Goal: Information Seeking & Learning: Compare options

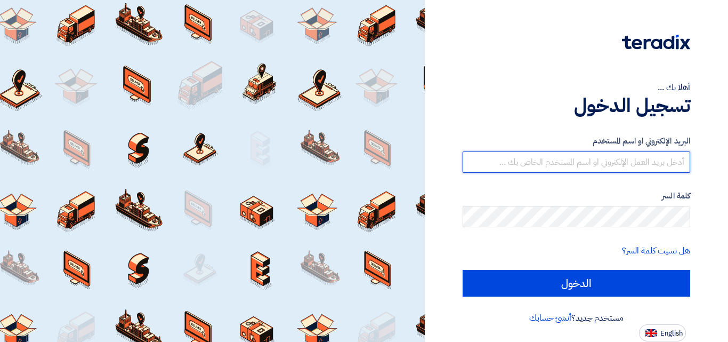
type input "[EMAIL_ADDRESS][DOMAIN_NAME]"
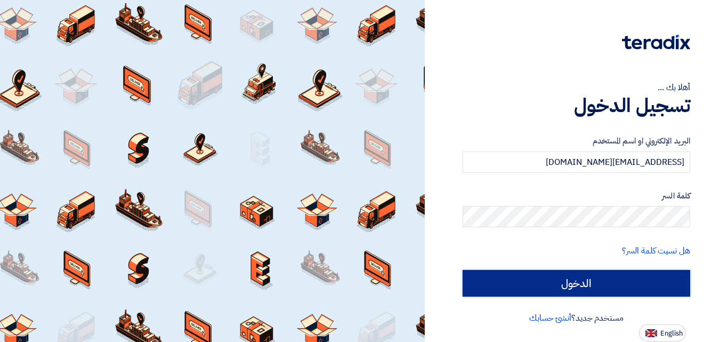
drag, startPoint x: 0, startPoint y: 0, endPoint x: 616, endPoint y: 292, distance: 681.9
click at [616, 292] on input "الدخول" at bounding box center [577, 283] width 228 height 27
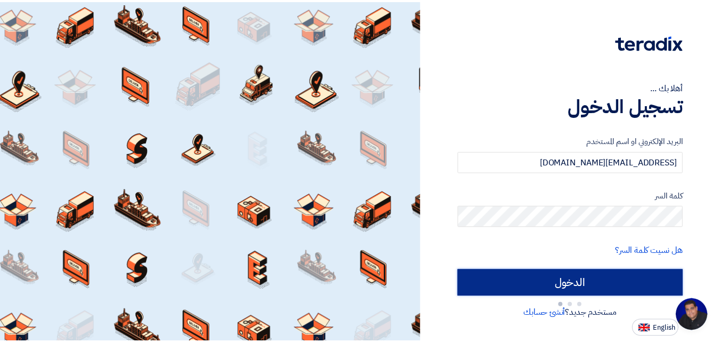
scroll to position [51, 0]
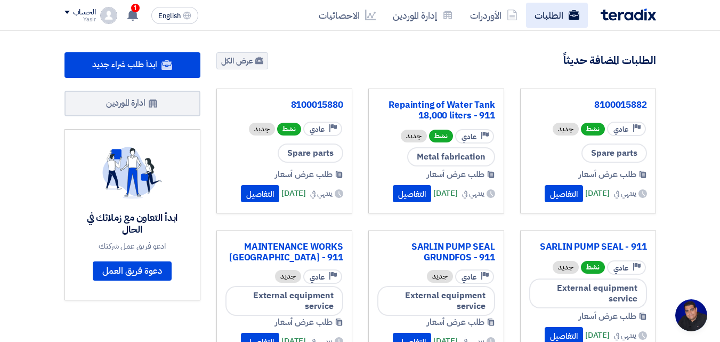
click at [569, 17] on use at bounding box center [573, 15] width 11 height 10
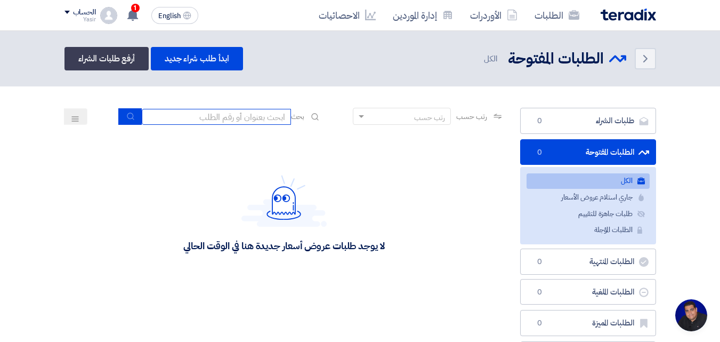
click at [242, 122] on input at bounding box center [216, 117] width 149 height 16
type input "911"
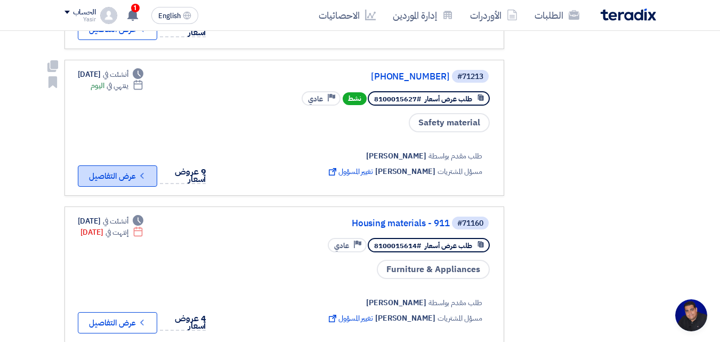
click at [138, 177] on button "Check details عرض التفاصيل" at bounding box center [117, 175] width 79 height 21
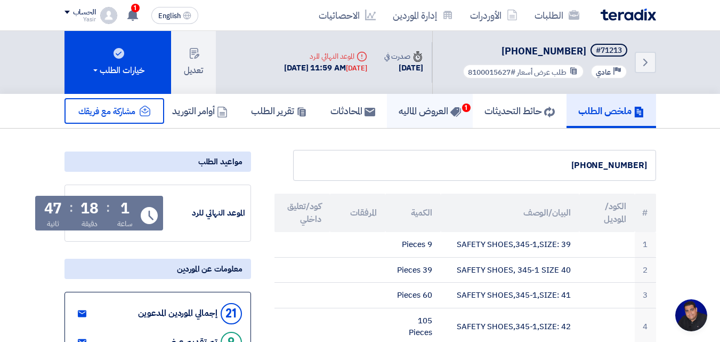
click at [422, 110] on h5 "العروض الماليه 1" at bounding box center [430, 110] width 62 height 12
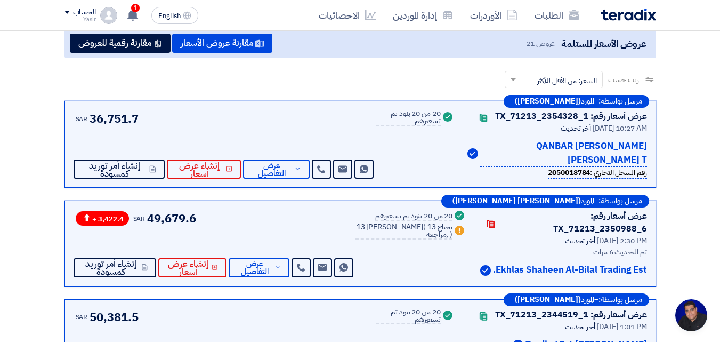
scroll to position [160, 0]
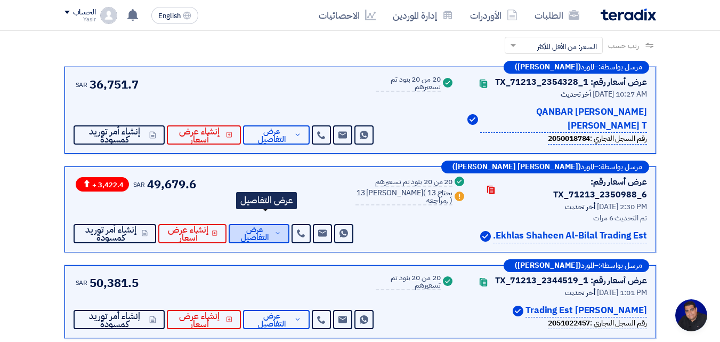
click at [266, 226] on span "عرض التفاصيل" at bounding box center [254, 234] width 35 height 16
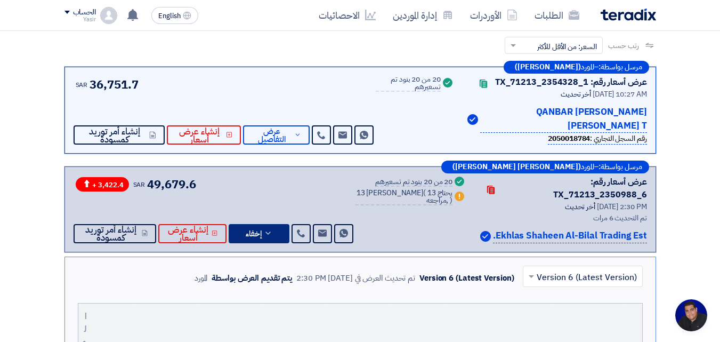
scroll to position [267, 0]
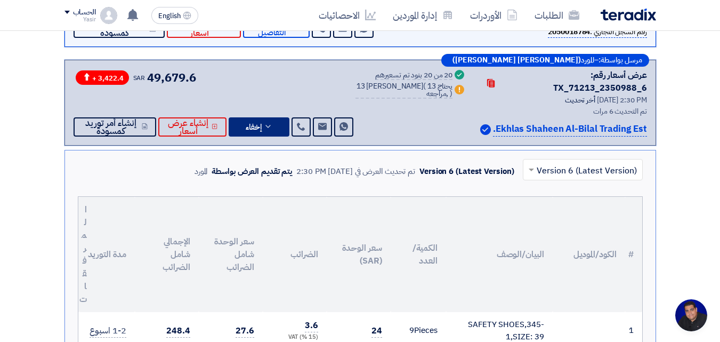
click at [574, 162] on input "text" at bounding box center [589, 171] width 99 height 18
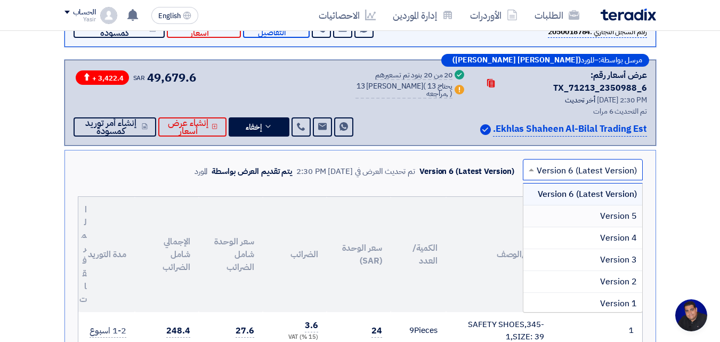
click at [574, 205] on div "Version 5" at bounding box center [583, 216] width 119 height 22
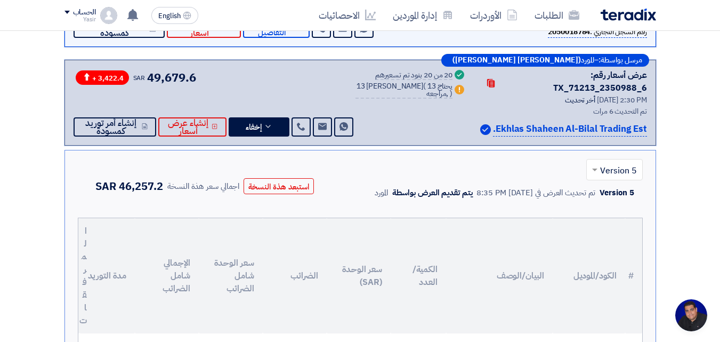
click at [618, 162] on input "text" at bounding box center [620, 171] width 35 height 18
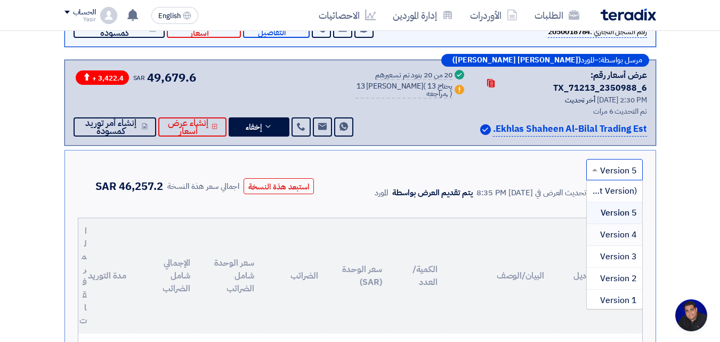
click at [620, 228] on span "Version 4" at bounding box center [618, 234] width 37 height 13
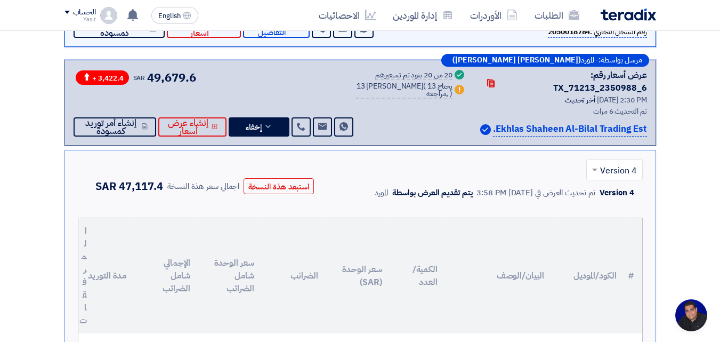
click at [610, 162] on input "text" at bounding box center [620, 171] width 35 height 18
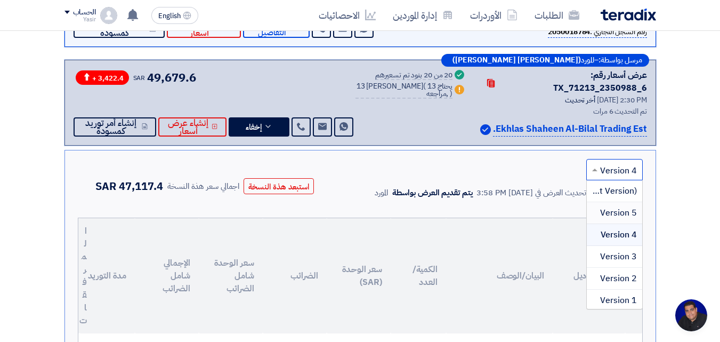
click at [613, 206] on span "Version 5" at bounding box center [618, 212] width 37 height 13
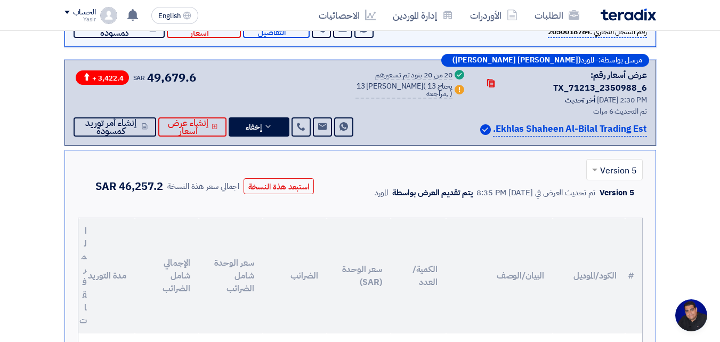
click at [616, 162] on input "text" at bounding box center [620, 171] width 35 height 18
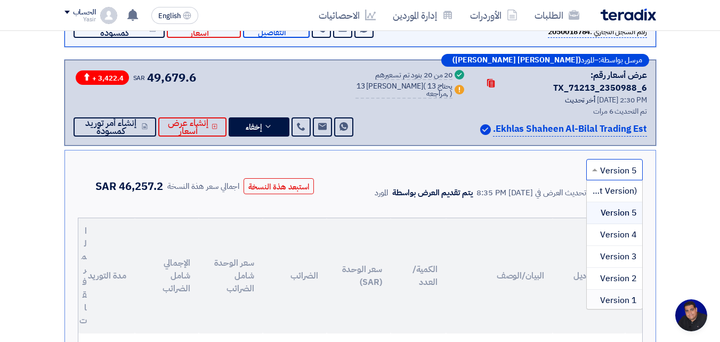
click at [620, 294] on span "Version 1" at bounding box center [618, 300] width 37 height 13
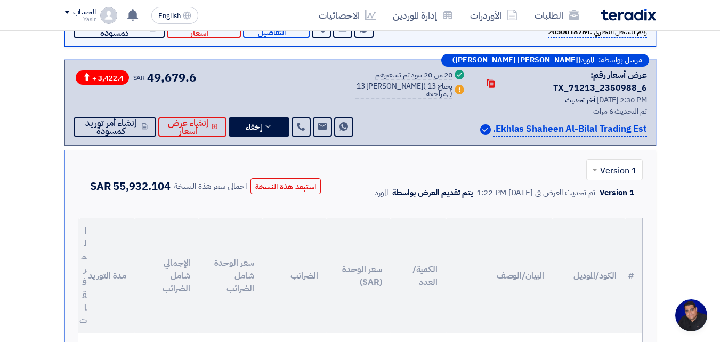
click at [615, 167] on input "text" at bounding box center [620, 171] width 35 height 18
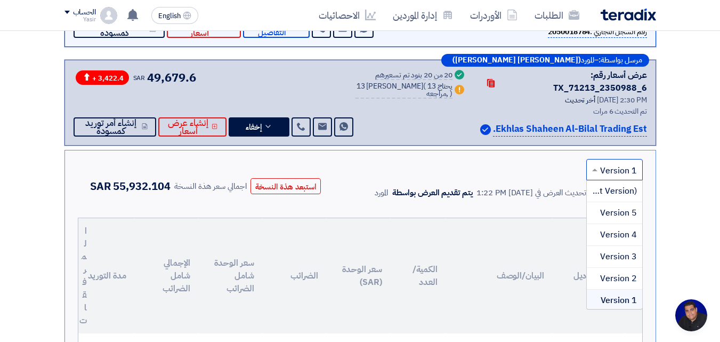
click at [614, 163] on input "text" at bounding box center [620, 171] width 35 height 18
click at [626, 272] on span "Version 2" at bounding box center [618, 278] width 37 height 13
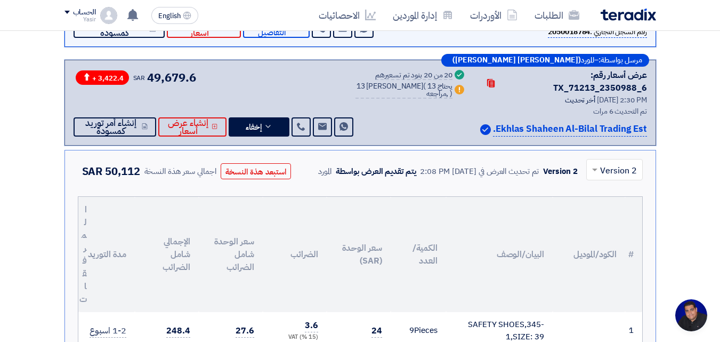
click at [609, 162] on input "text" at bounding box center [620, 171] width 35 height 18
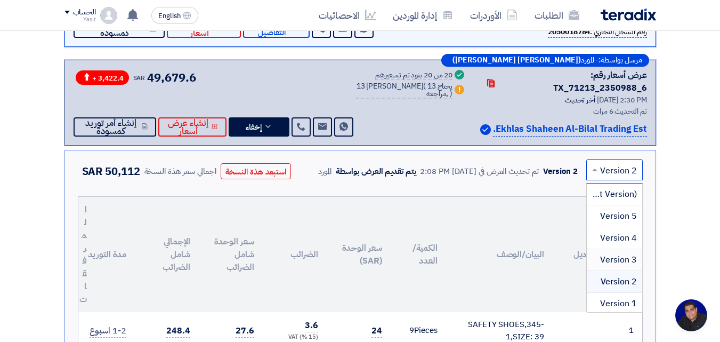
click at [611, 253] on span "Version 3" at bounding box center [618, 259] width 37 height 13
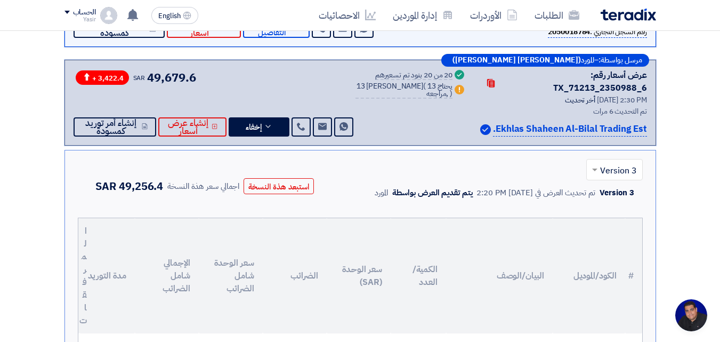
click at [609, 162] on input "text" at bounding box center [620, 171] width 35 height 18
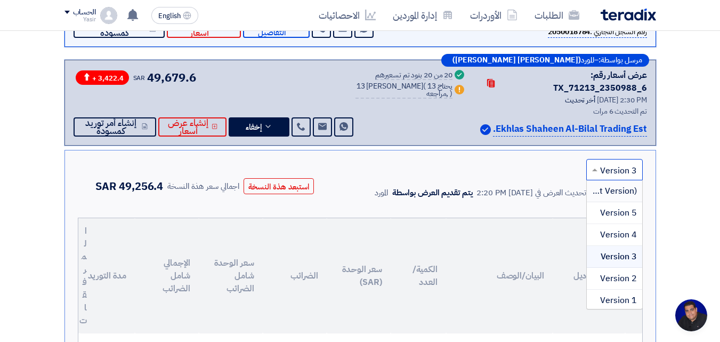
click at [613, 184] on span "Version 6 (Latest Version)" at bounding box center [587, 190] width 100 height 13
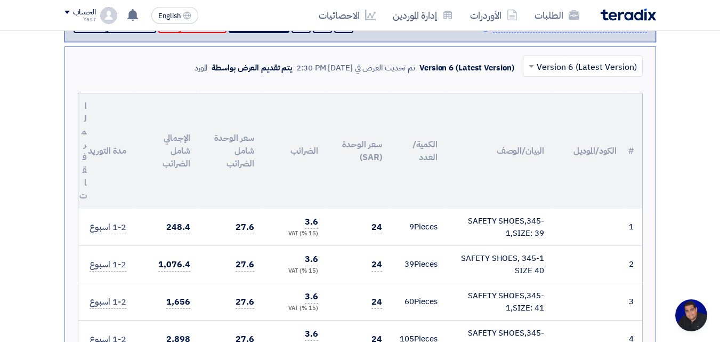
scroll to position [213, 0]
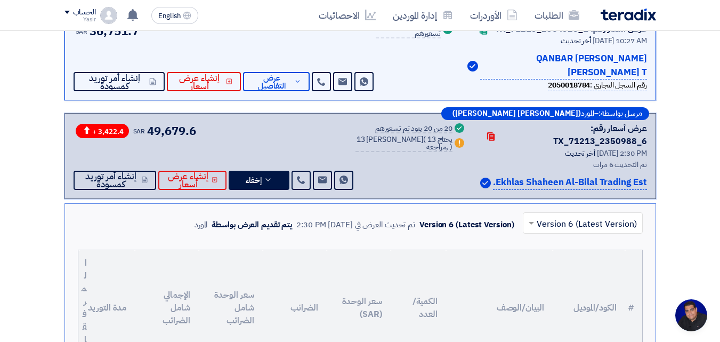
click at [566, 215] on input "text" at bounding box center [589, 224] width 99 height 18
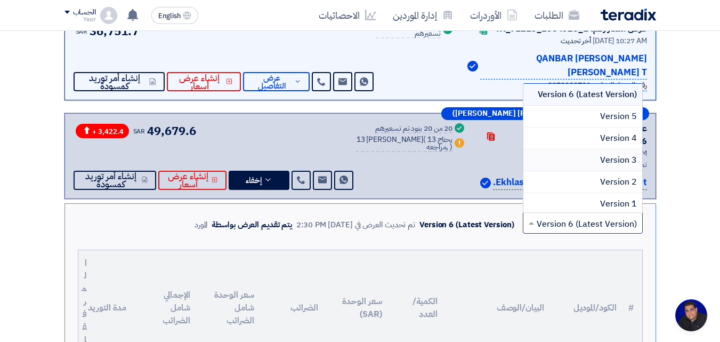
click at [616, 154] on span "Version 3" at bounding box center [618, 160] width 37 height 13
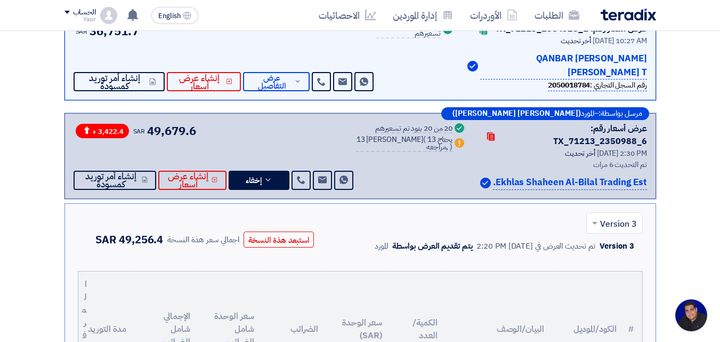
click at [626, 218] on input "text" at bounding box center [620, 224] width 35 height 18
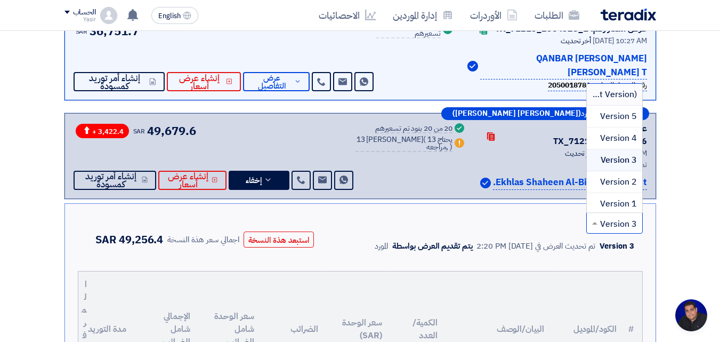
click at [613, 89] on div "Version 6 (Latest Version)" at bounding box center [614, 95] width 55 height 22
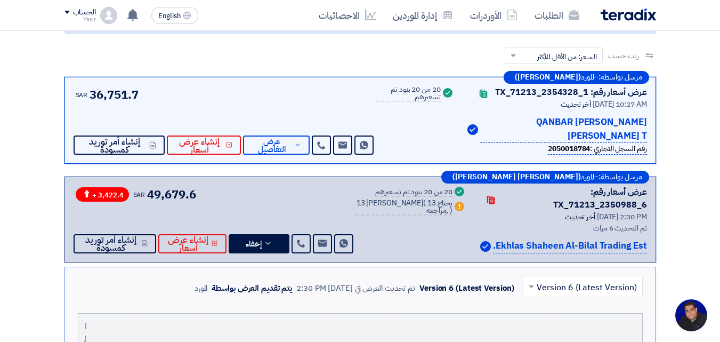
scroll to position [0, 0]
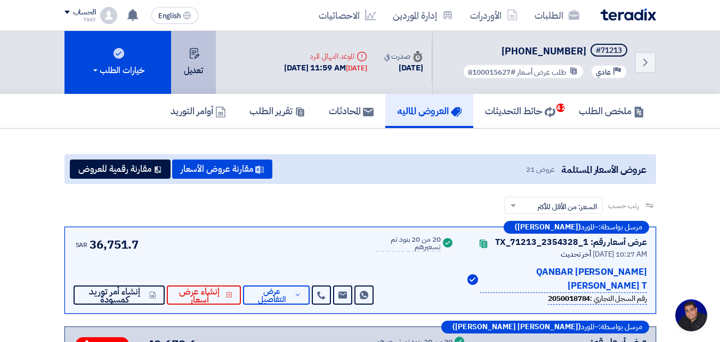
click at [198, 81] on button "تعديل" at bounding box center [193, 62] width 45 height 63
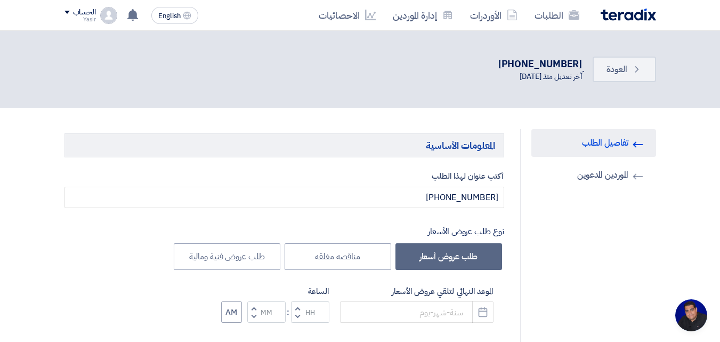
type input "9/4/2025"
type input "11"
type input "59"
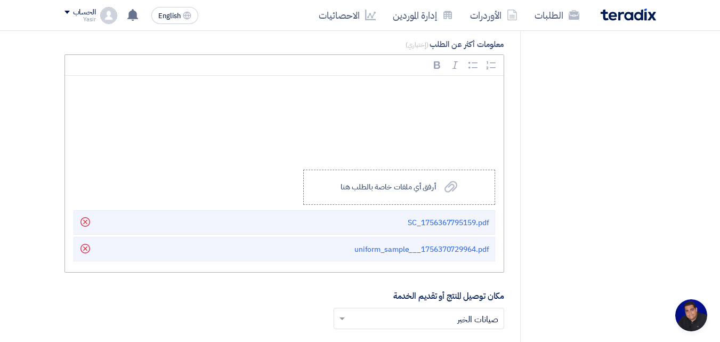
scroll to position [2026, 0]
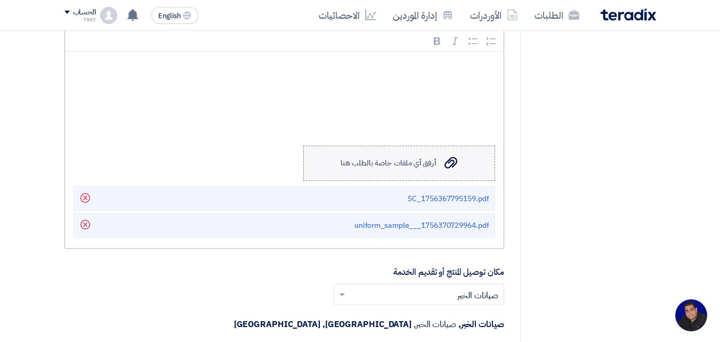
click at [373, 159] on div "أرفق أي ملفات خاصة بالطلب هنا" at bounding box center [388, 163] width 95 height 9
click at [0, 0] on input "Upload a file أرفق أي ملفات خاصة بالطلب هنا" at bounding box center [0, 0] width 0 height 0
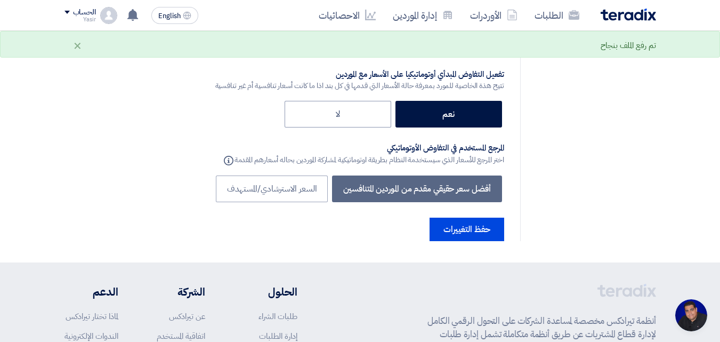
scroll to position [2900, 0]
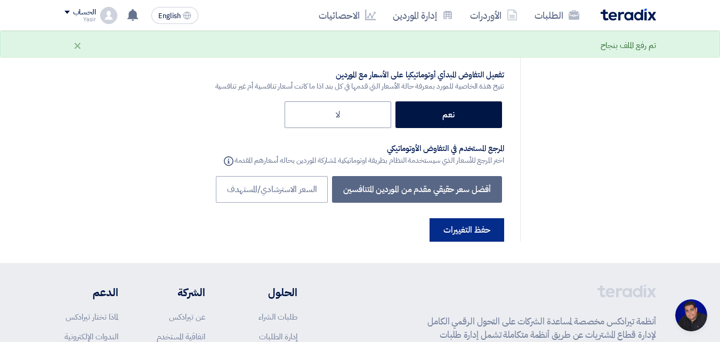
click at [450, 218] on button "حفظ التغييرات" at bounding box center [467, 229] width 75 height 23
click at [462, 218] on button "حفظ التغييرات" at bounding box center [467, 229] width 75 height 23
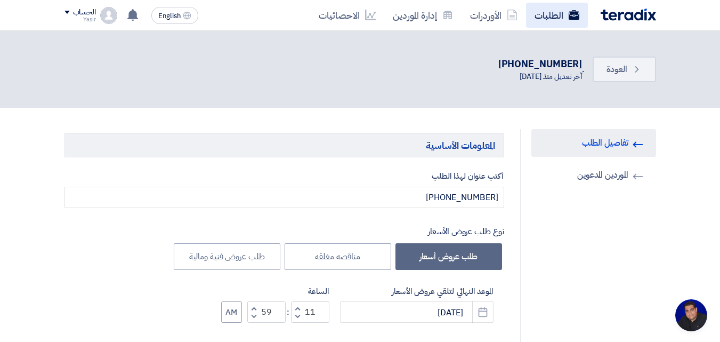
click at [548, 25] on link "الطلبات" at bounding box center [557, 15] width 62 height 25
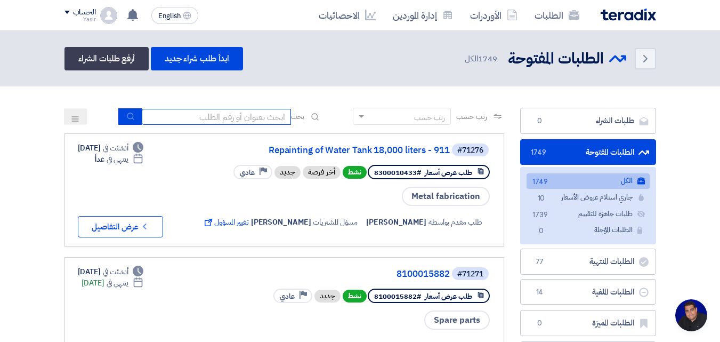
click at [263, 118] on input at bounding box center [216, 117] width 149 height 16
click at [497, 320] on link "#71271 8100015882 طلب عرض أسعار #8100015882 نشط جديد Priority عادي Spare parts …" at bounding box center [285, 321] width 440 height 128
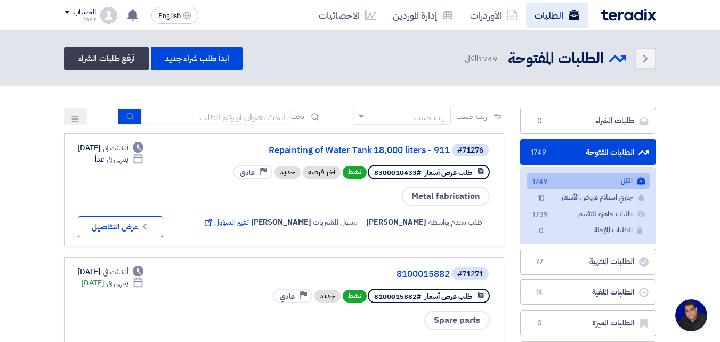
click at [570, 12] on use at bounding box center [573, 15] width 11 height 10
click at [541, 14] on link "الطلبات" at bounding box center [557, 15] width 62 height 25
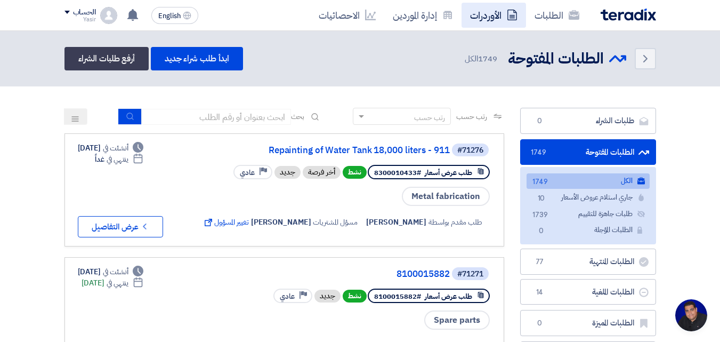
click at [491, 19] on link "الأوردرات" at bounding box center [494, 15] width 65 height 25
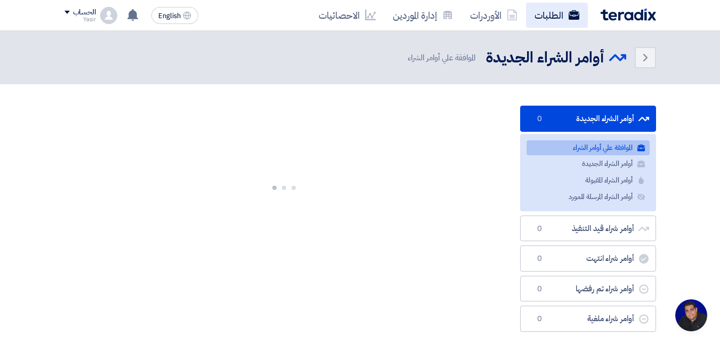
click at [537, 23] on link "الطلبات" at bounding box center [557, 15] width 62 height 25
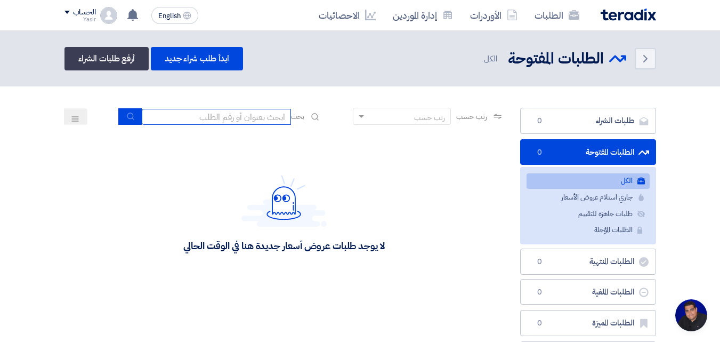
click at [186, 118] on input at bounding box center [216, 117] width 149 height 16
type input "911"
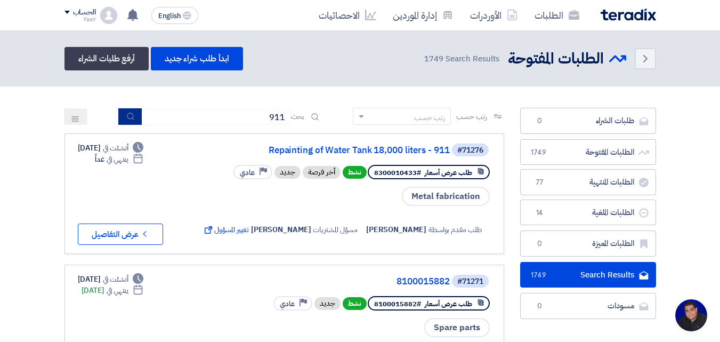
click at [132, 116] on icon "submit" at bounding box center [130, 116] width 9 height 9
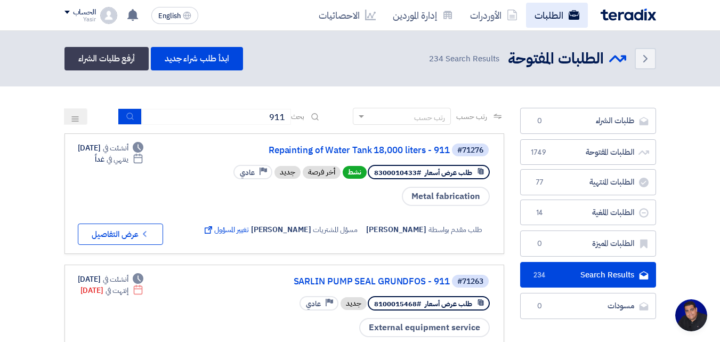
click at [538, 6] on link "الطلبات" at bounding box center [557, 15] width 62 height 25
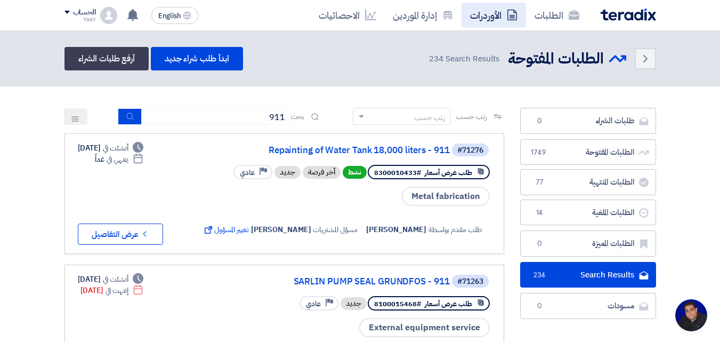
click at [468, 17] on link "الأوردرات" at bounding box center [494, 15] width 65 height 25
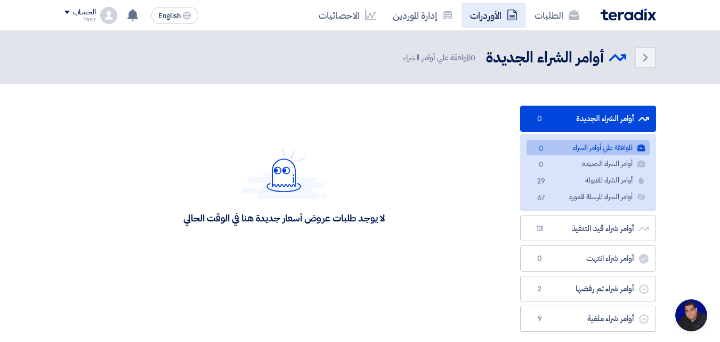
click at [526, 18] on link "الأوردرات" at bounding box center [494, 15] width 65 height 25
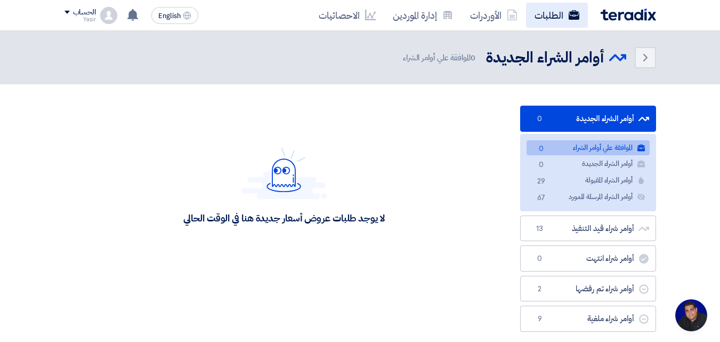
click at [570, 5] on link "الطلبات" at bounding box center [557, 15] width 62 height 25
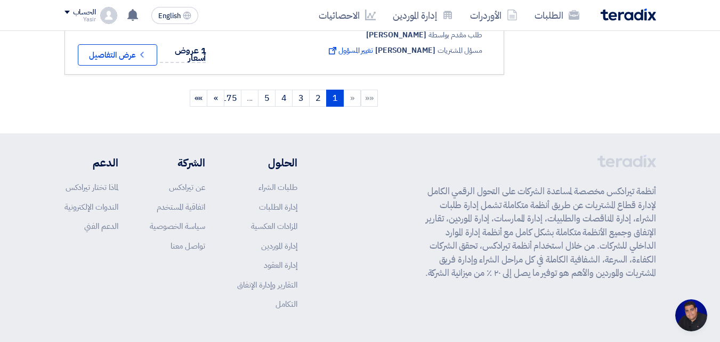
scroll to position [1456, 0]
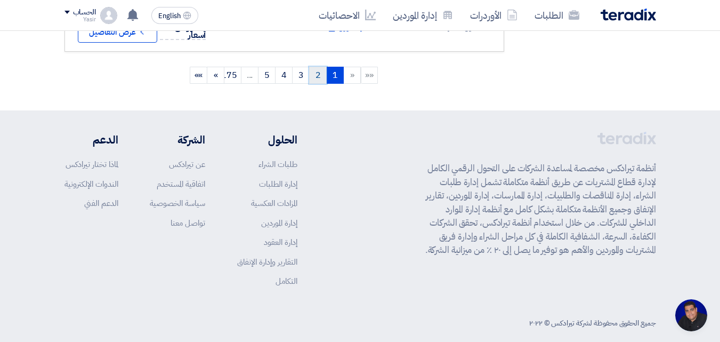
click at [315, 67] on link "2" at bounding box center [318, 75] width 18 height 17
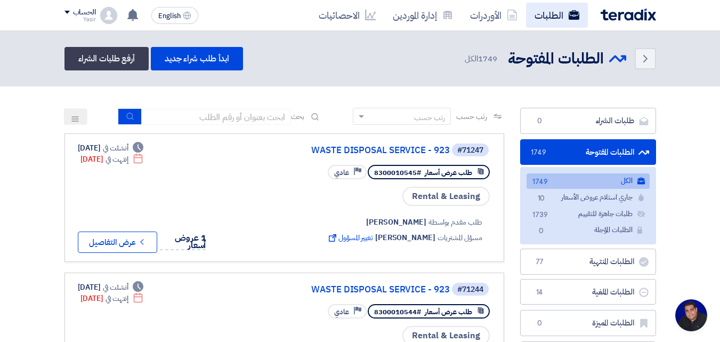
click at [541, 25] on link "الطلبات" at bounding box center [557, 15] width 62 height 25
click at [540, 25] on link "الطلبات" at bounding box center [557, 15] width 62 height 25
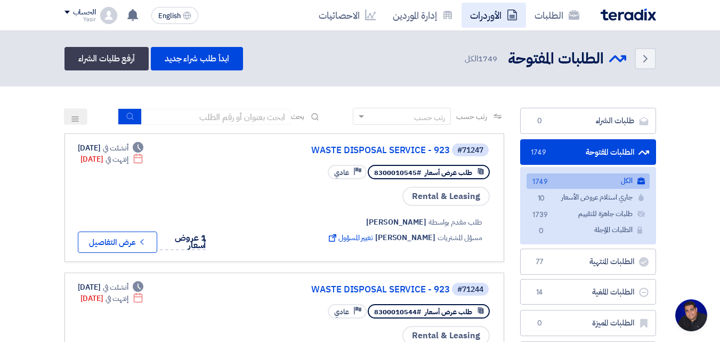
click at [498, 21] on link "الأوردرات" at bounding box center [494, 15] width 65 height 25
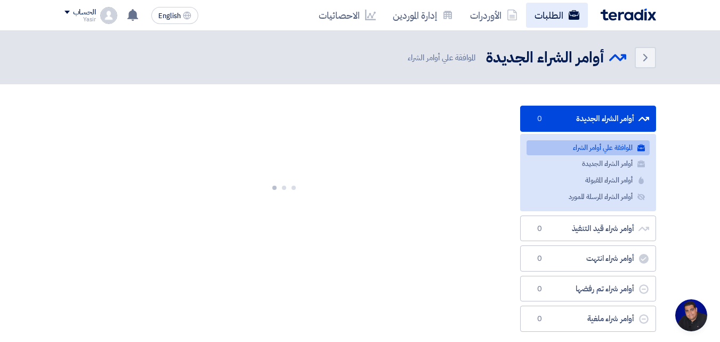
click at [541, 17] on link "الطلبات" at bounding box center [557, 15] width 62 height 25
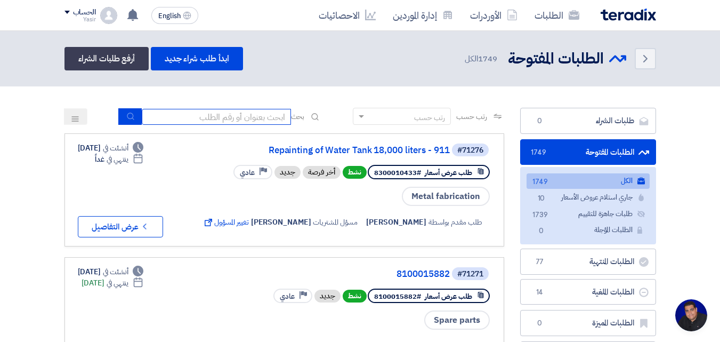
click at [239, 118] on input at bounding box center [216, 117] width 149 height 16
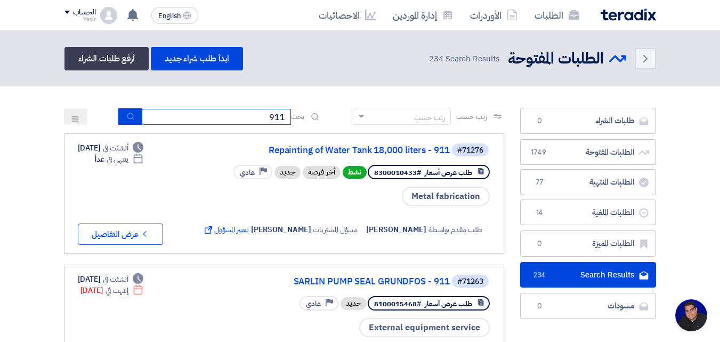
type input "911"
click at [132, 114] on button "submit" at bounding box center [129, 116] width 23 height 17
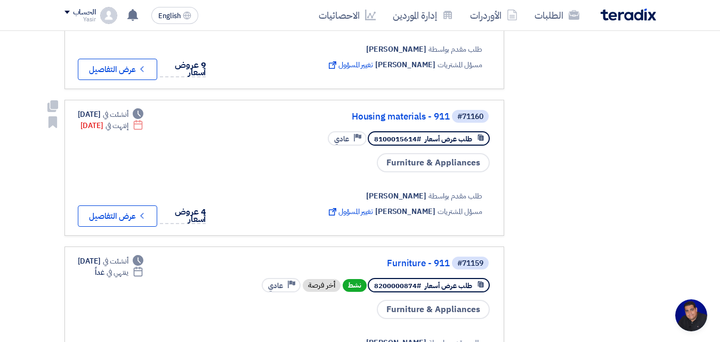
scroll to position [800, 0]
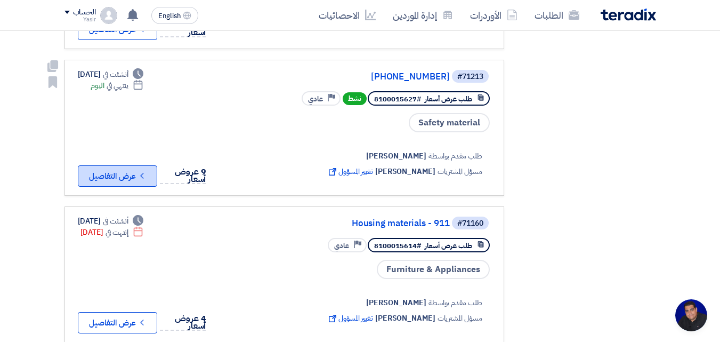
click at [130, 171] on button "Check details عرض التفاصيل" at bounding box center [117, 175] width 79 height 21
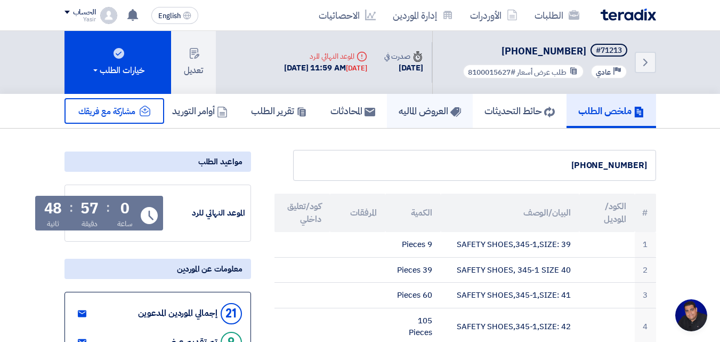
click at [432, 116] on h5 "العروض الماليه" at bounding box center [430, 110] width 62 height 12
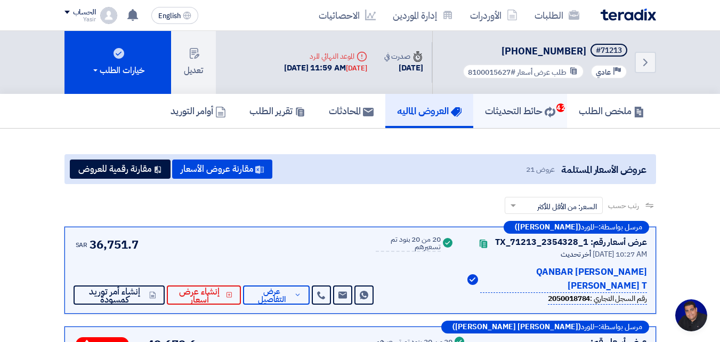
click at [509, 106] on h5 "حائط التحديثات 42" at bounding box center [520, 110] width 70 height 12
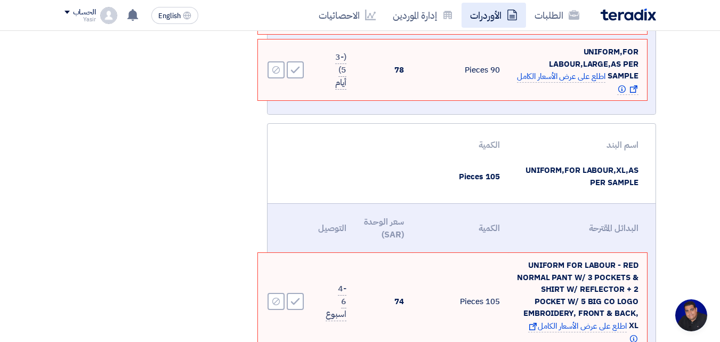
scroll to position [2940, 0]
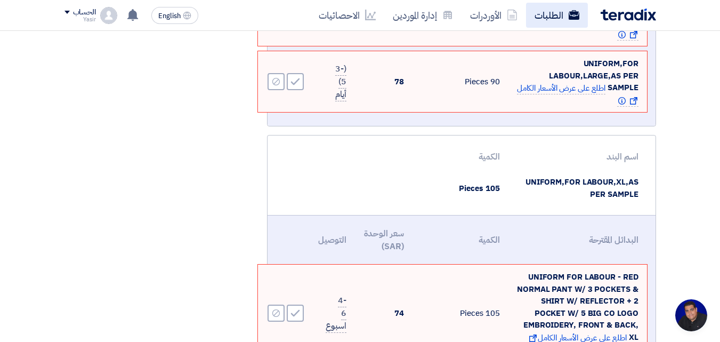
click at [537, 18] on link "الطلبات" at bounding box center [557, 15] width 62 height 25
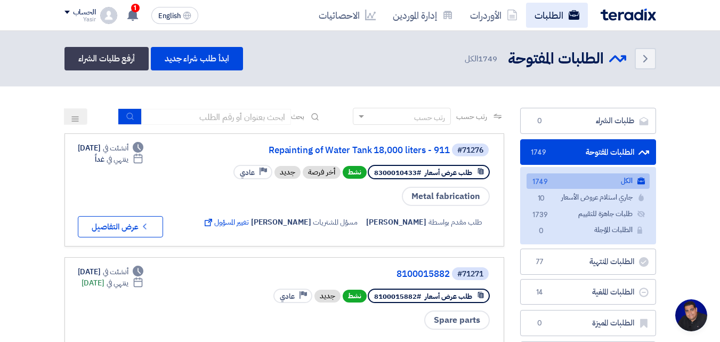
drag, startPoint x: 138, startPoint y: 17, endPoint x: 536, endPoint y: 20, distance: 397.7
click at [536, 20] on link "الطلبات" at bounding box center [557, 15] width 62 height 25
click at [536, 19] on link "الطلبات" at bounding box center [557, 15] width 62 height 25
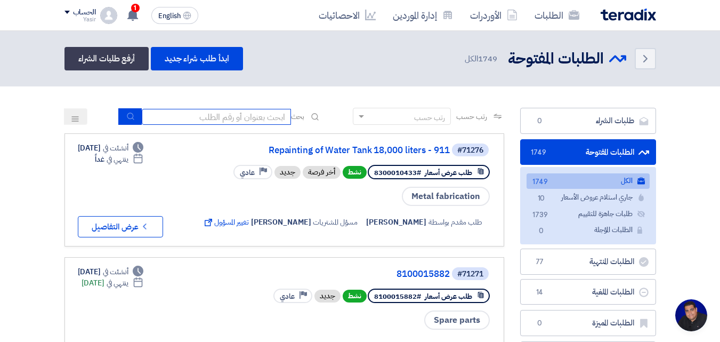
click at [213, 116] on input at bounding box center [216, 117] width 149 height 16
type input "911"
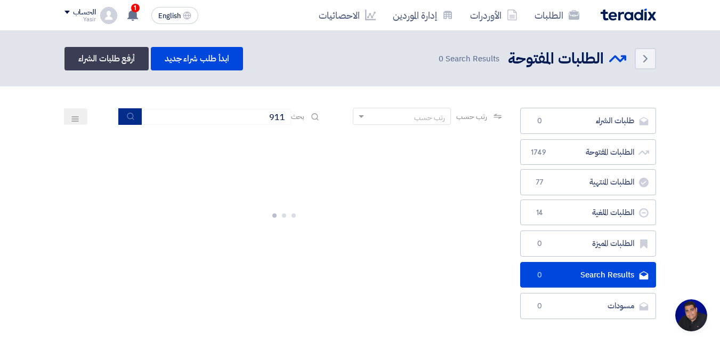
click at [127, 116] on icon "submit" at bounding box center [130, 116] width 9 height 9
click at [132, 115] on icon "submit" at bounding box center [130, 116] width 9 height 9
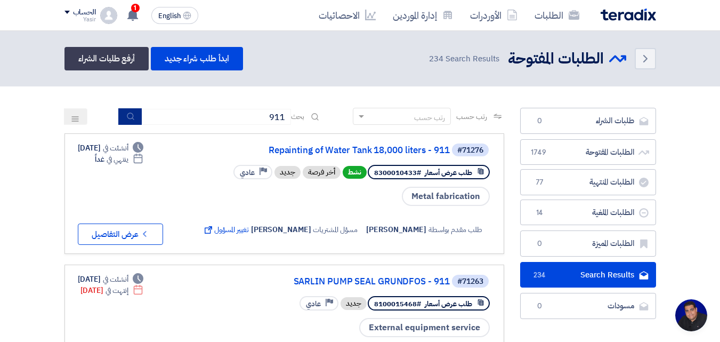
click at [126, 120] on icon "submit" at bounding box center [130, 116] width 9 height 9
click at [186, 117] on input "911" at bounding box center [216, 117] width 149 height 16
click at [213, 208] on div "#71276 Repainting of Water Tank 18,000 liters - 911 طلب عرض أسعار #8300010433 ن…" at bounding box center [284, 193] width 413 height 102
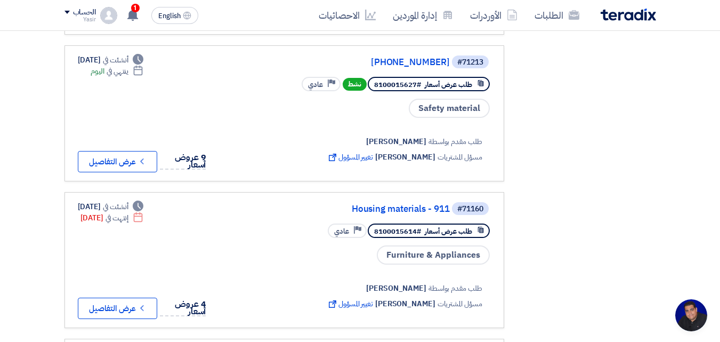
scroll to position [853, 0]
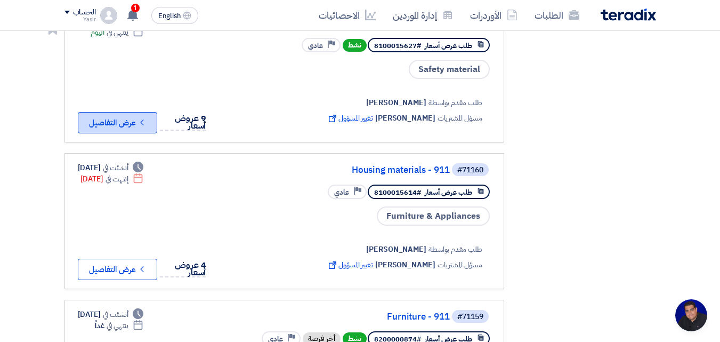
click at [135, 126] on button "Check details عرض التفاصيل" at bounding box center [117, 122] width 79 height 21
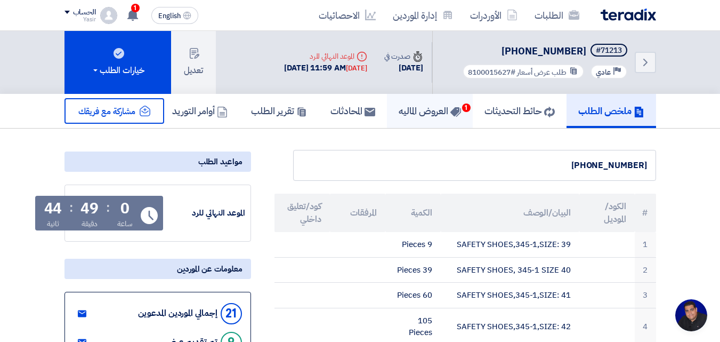
click at [428, 115] on h5 "العروض الماليه 1" at bounding box center [430, 110] width 62 height 12
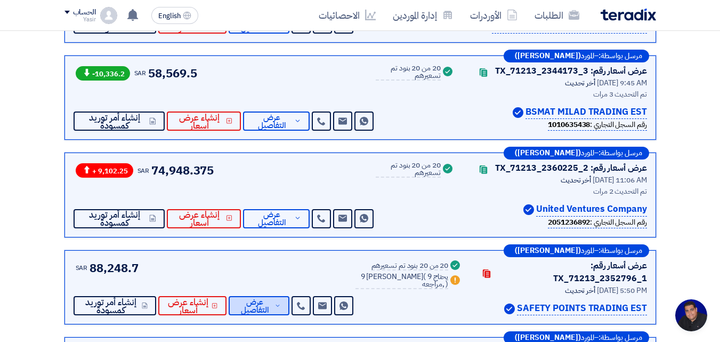
scroll to position [640, 0]
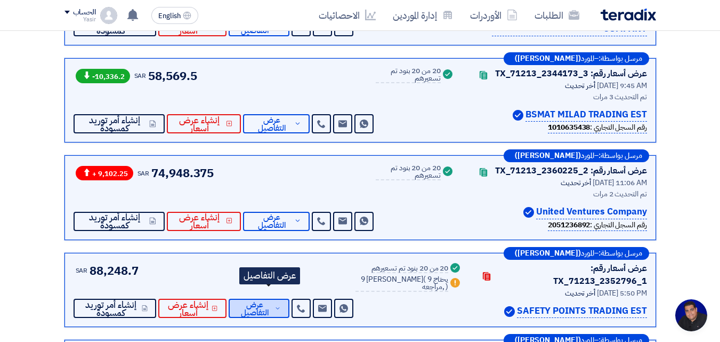
click at [272, 301] on span "عرض التفاصيل" at bounding box center [254, 309] width 35 height 16
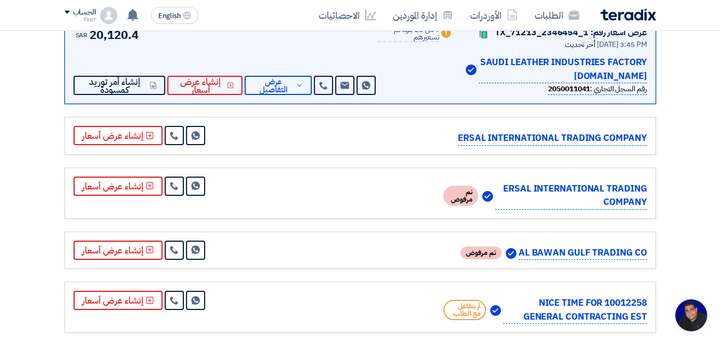
scroll to position [2453, 0]
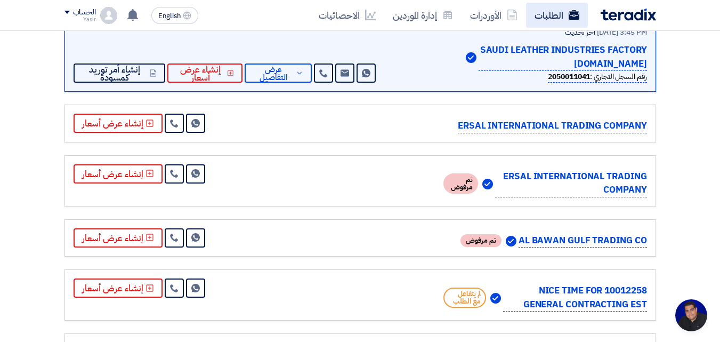
click at [570, 17] on use at bounding box center [573, 15] width 11 height 10
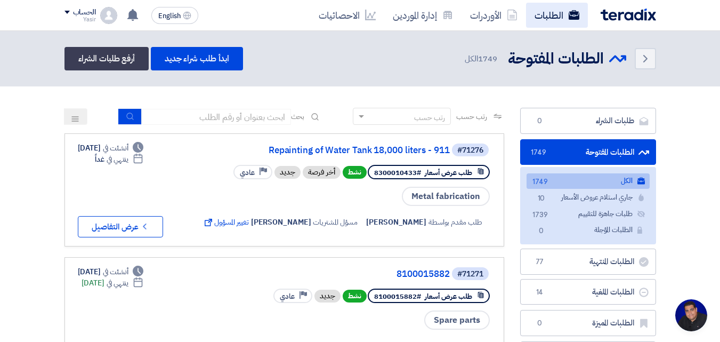
click at [567, 12] on link "الطلبات" at bounding box center [557, 15] width 62 height 25
click at [566, 17] on link "الطلبات" at bounding box center [557, 15] width 62 height 25
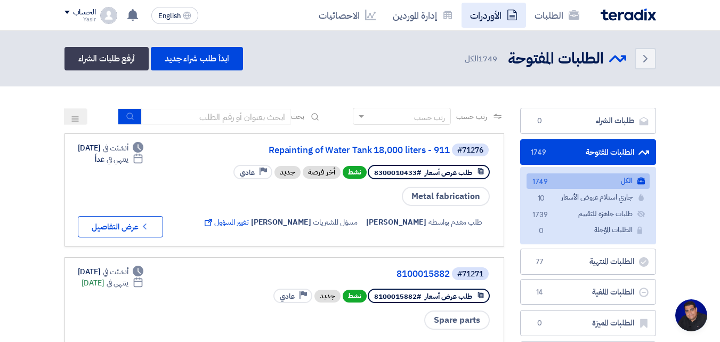
click at [496, 25] on link "الأوردرات" at bounding box center [494, 15] width 65 height 25
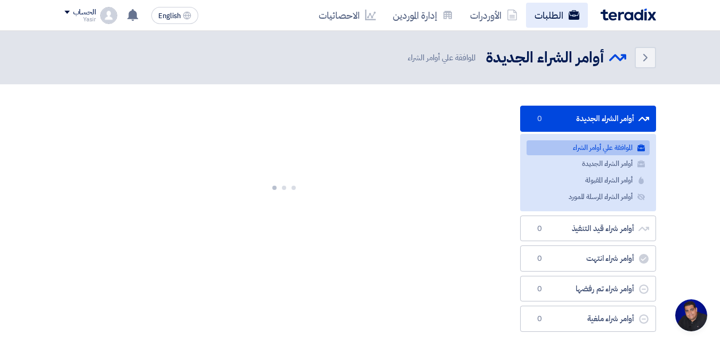
click at [545, 24] on link "الطلبات" at bounding box center [557, 15] width 62 height 25
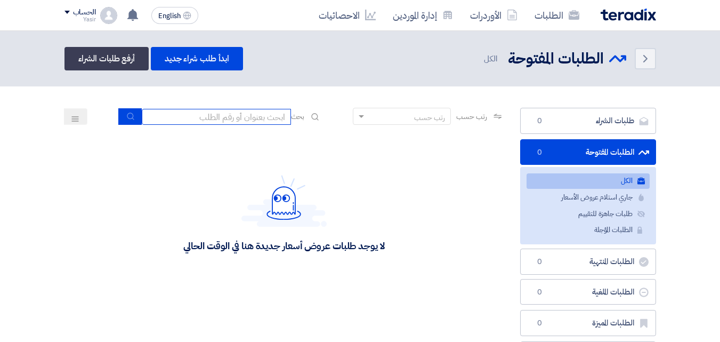
click at [263, 120] on input at bounding box center [216, 117] width 149 height 16
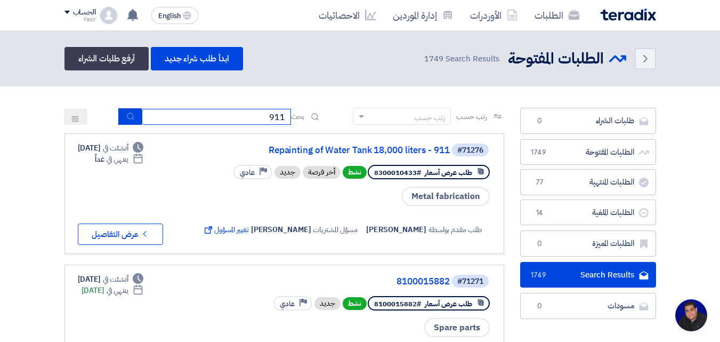
type input "911"
click at [126, 119] on icon "submit" at bounding box center [130, 116] width 9 height 9
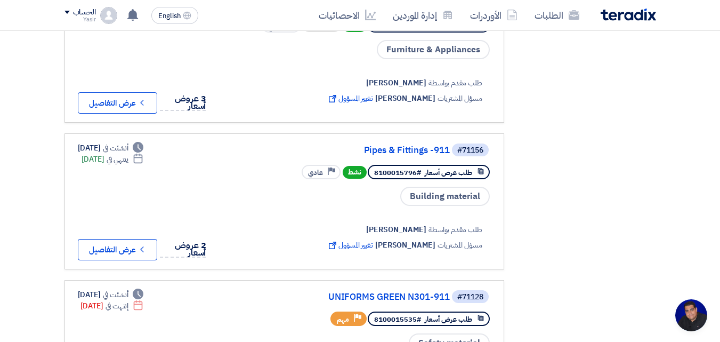
scroll to position [1226, 0]
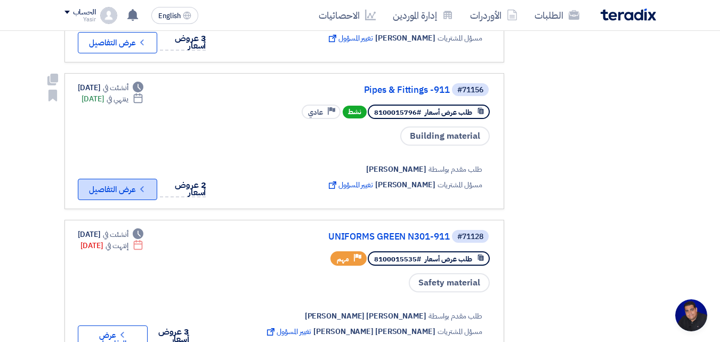
click at [134, 179] on button "Check details عرض التفاصيل" at bounding box center [117, 189] width 79 height 21
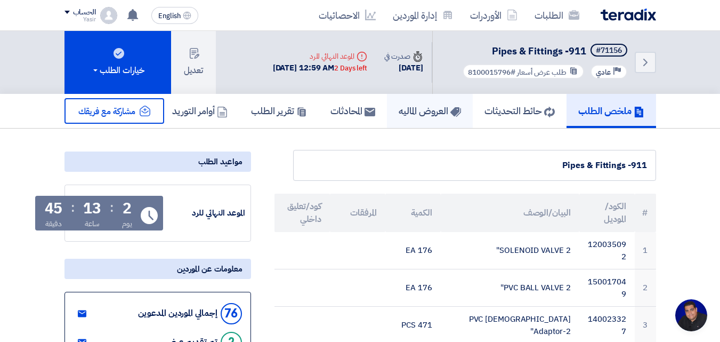
click at [404, 115] on h5 "العروض الماليه" at bounding box center [430, 110] width 62 height 12
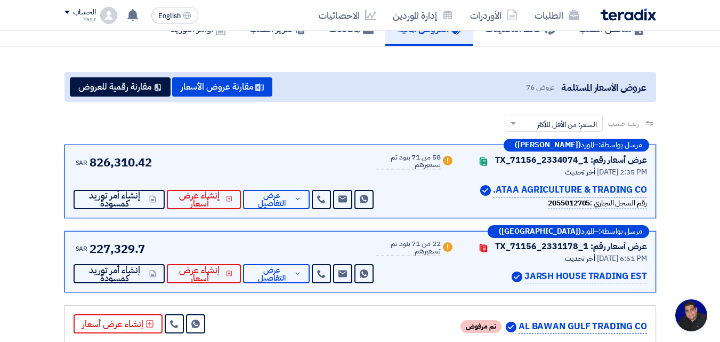
scroll to position [107, 0]
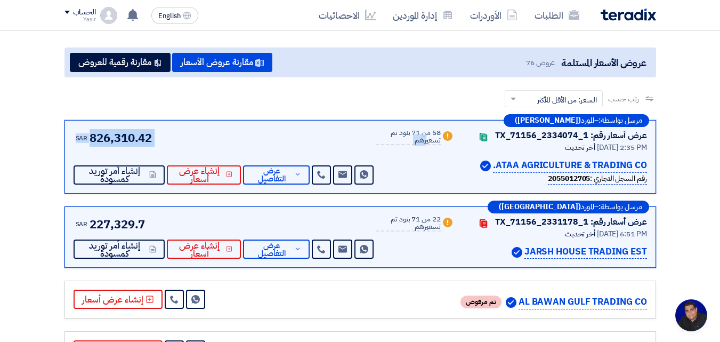
drag, startPoint x: 441, startPoint y: 132, endPoint x: 371, endPoint y: 139, distance: 70.7
click at [371, 139] on div "عرض أسعار رقم: TX_71156_2334074_1 Contacts أخر تحديث [DATE] 2:35 PM ATAA AGRICU…" at bounding box center [361, 156] width 574 height 55
click at [316, 142] on div "SAR 826,310.42 Send Message Send Message" at bounding box center [225, 156] width 303 height 55
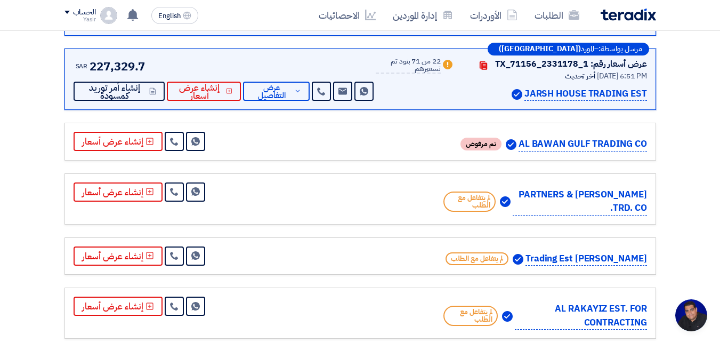
scroll to position [267, 0]
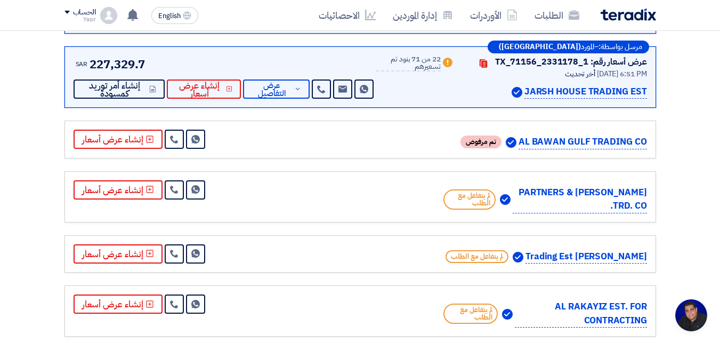
click at [524, 257] on img at bounding box center [518, 257] width 11 height 11
click at [575, 258] on p "[PERSON_NAME] Trading Est" at bounding box center [587, 257] width 122 height 14
click at [294, 256] on div "[PERSON_NAME] Trading Est لم يتفاعل مع الطلب Send Message" at bounding box center [361, 254] width 574 height 20
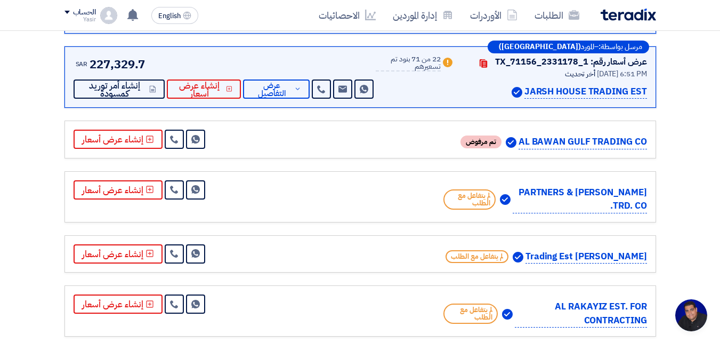
drag, startPoint x: 546, startPoint y: 257, endPoint x: 666, endPoint y: 258, distance: 120.0
copy p "[PERSON_NAME] Trading Est"
click at [401, 18] on link "إدارة الموردين" at bounding box center [422, 15] width 77 height 25
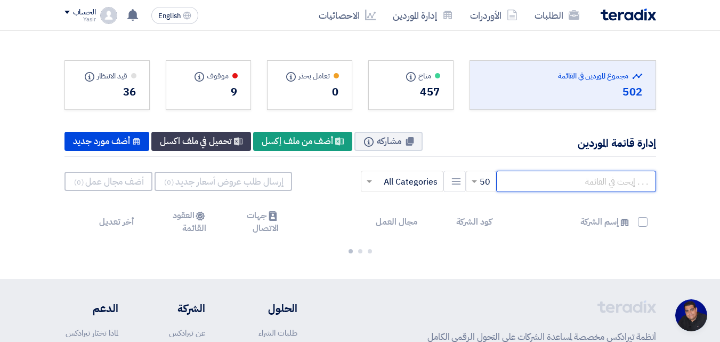
click at [549, 181] on input "text" at bounding box center [576, 181] width 160 height 21
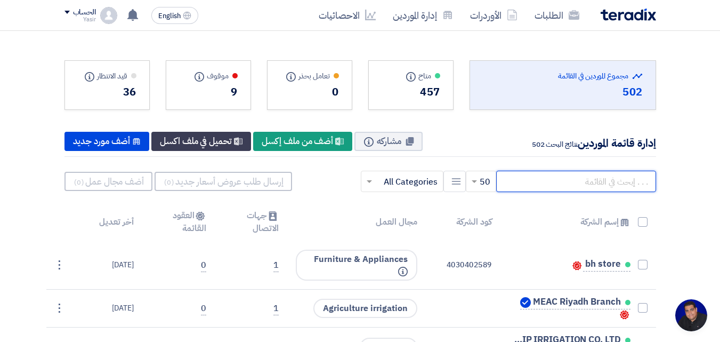
paste input "[PERSON_NAME] Trading Est"
type input "[PERSON_NAME] Trading Est"
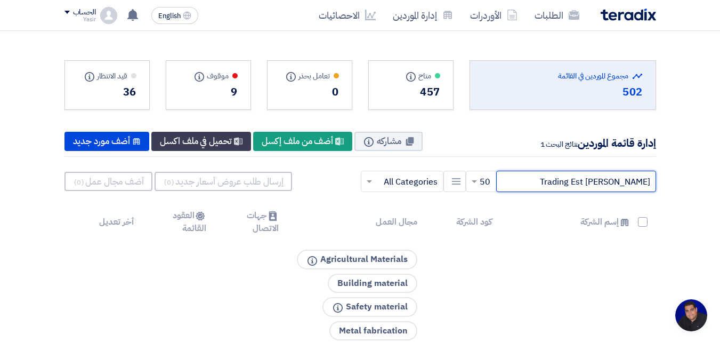
click at [542, 183] on input "[PERSON_NAME] Trading Est" at bounding box center [576, 181] width 160 height 21
click at [543, 173] on input "[PERSON_NAME] Trading Est" at bounding box center [576, 181] width 160 height 21
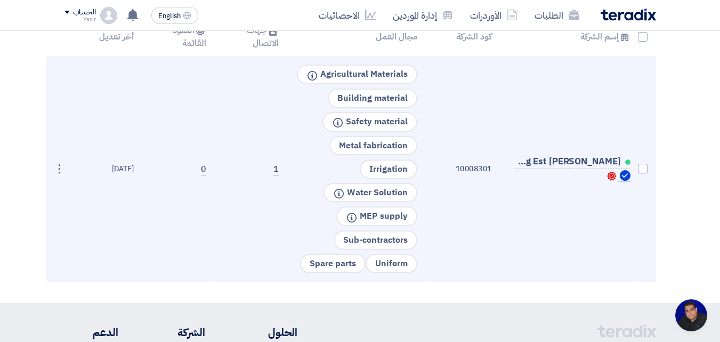
scroll to position [213, 0]
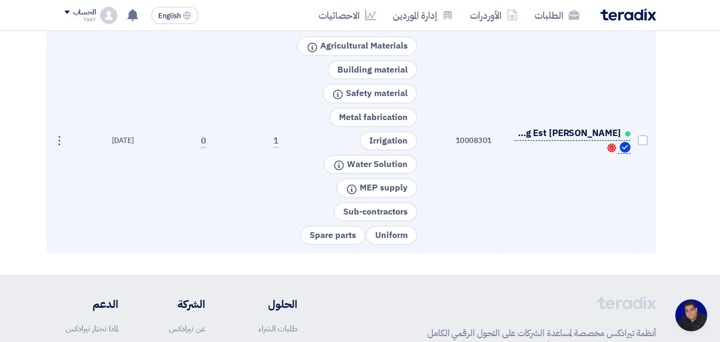
click at [565, 135] on span "[PERSON_NAME] Trading Est" at bounding box center [568, 133] width 107 height 9
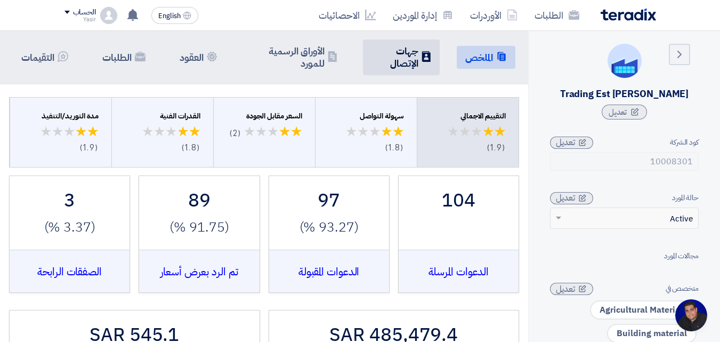
click at [393, 64] on h5 "جهات الإتصال" at bounding box center [395, 57] width 47 height 25
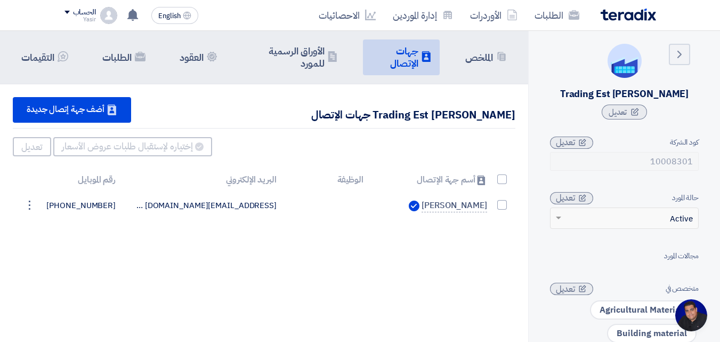
drag, startPoint x: 213, startPoint y: 50, endPoint x: 151, endPoint y: 247, distance: 206.9
click at [151, 247] on div "Summary الملخص Contacts جهات [DEMOGRAPHIC_DATA] Company Officials الأوراق الرسم…" at bounding box center [264, 202] width 528 height 342
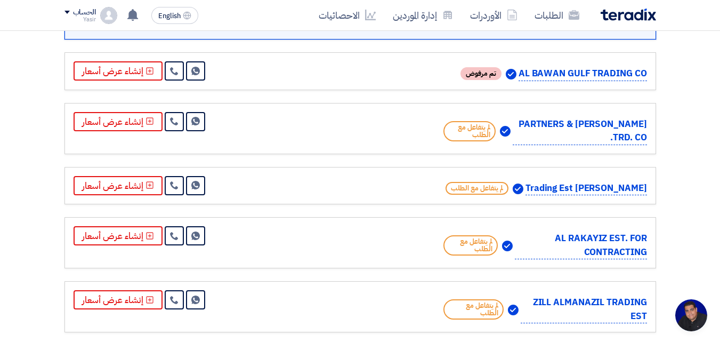
scroll to position [267, 0]
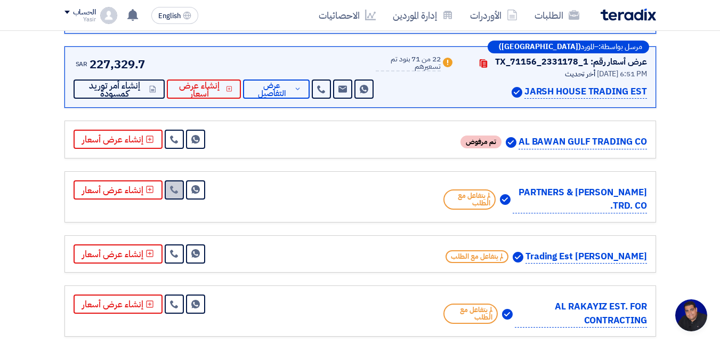
click at [171, 189] on use at bounding box center [174, 190] width 8 height 8
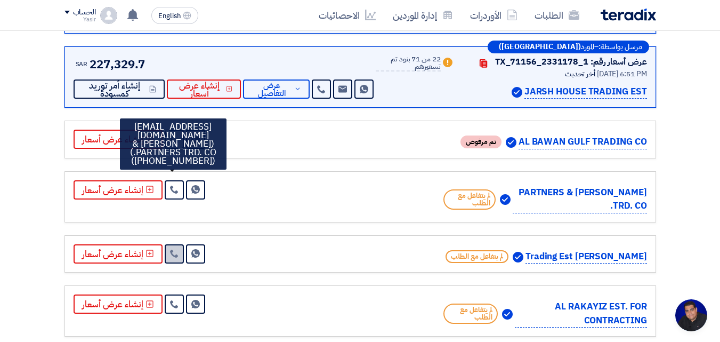
click at [175, 252] on icon at bounding box center [174, 253] width 9 height 9
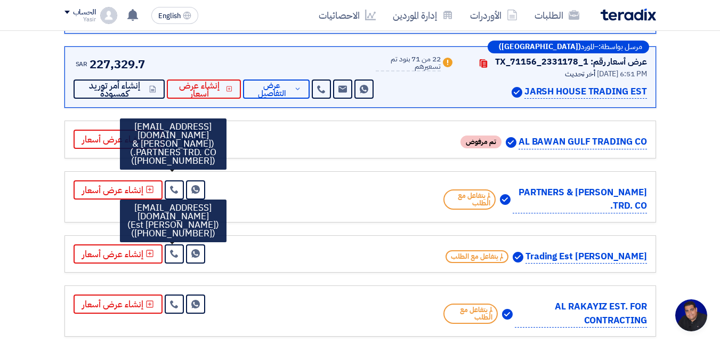
drag, startPoint x: 566, startPoint y: 206, endPoint x: 614, endPoint y: 208, distance: 48.0
click at [614, 208] on p "[PERSON_NAME] & PARTNERS TRD. CO." at bounding box center [580, 200] width 134 height 28
copy p "PARTNERS"
click at [271, 191] on div "[PERSON_NAME] & PARTNERS TRD. CO. لم يتفاعل مع الطلب Send Message" at bounding box center [361, 196] width 574 height 33
click at [173, 254] on icon at bounding box center [174, 253] width 9 height 9
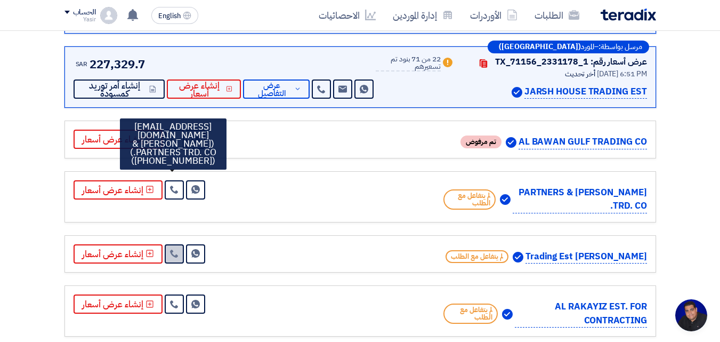
click at [173, 254] on icon at bounding box center [174, 253] width 9 height 9
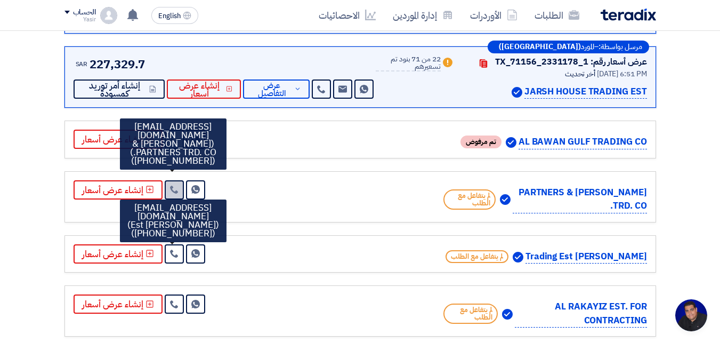
click at [178, 187] on link at bounding box center [174, 189] width 19 height 19
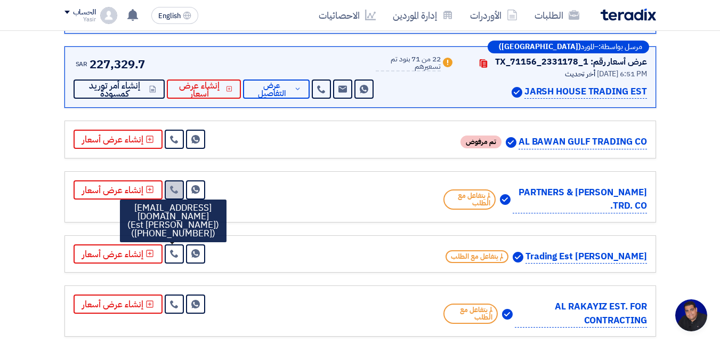
click at [178, 187] on link at bounding box center [174, 189] width 19 height 19
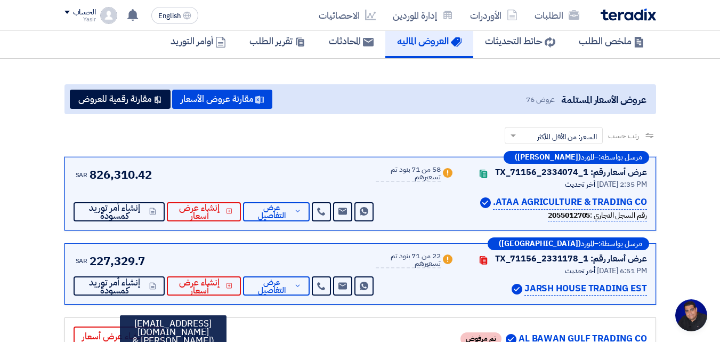
scroll to position [107, 0]
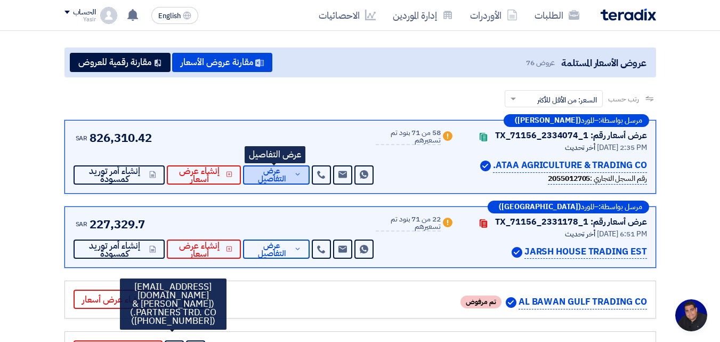
click at [291, 175] on button "عرض التفاصيل" at bounding box center [276, 174] width 67 height 19
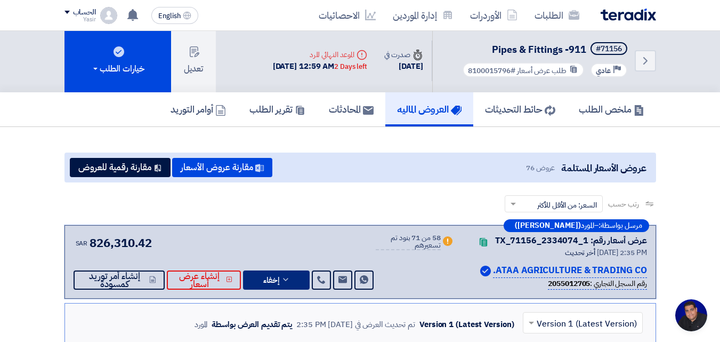
scroll to position [0, 0]
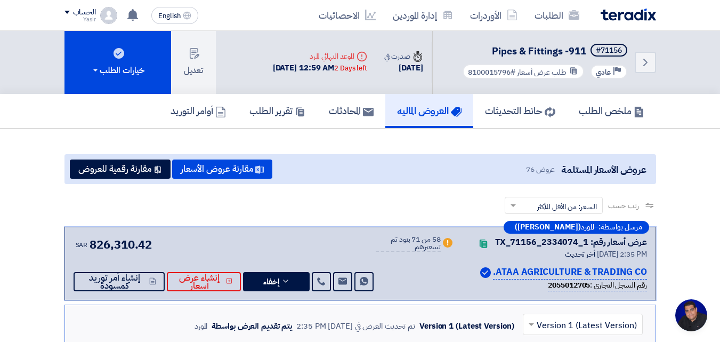
click at [497, 272] on p "ATAA AGRICULTURE & TRADING CO." at bounding box center [570, 272] width 154 height 14
click at [495, 274] on p "ATAA AGRICULTURE & TRADING CO." at bounding box center [570, 272] width 154 height 14
drag, startPoint x: 645, startPoint y: 272, endPoint x: 489, endPoint y: 276, distance: 155.7
click at [489, 276] on div "ATAA AGRICULTURE & TRADING CO." at bounding box center [558, 272] width 180 height 14
copy div "ATAA AGRICULTURE & TRADING CO."
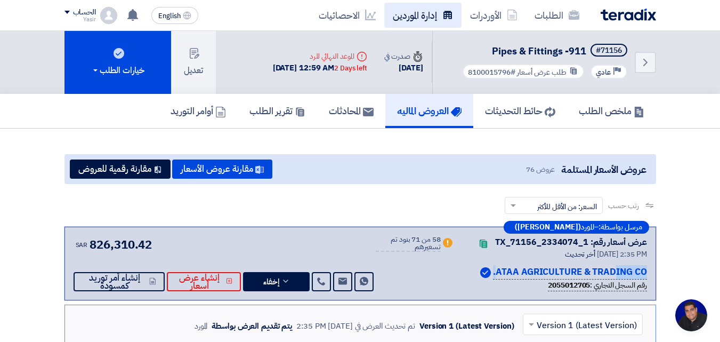
click at [423, 12] on link "إدارة الموردين" at bounding box center [422, 15] width 77 height 25
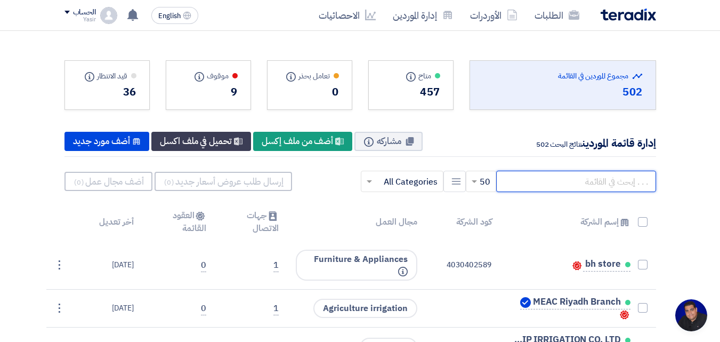
click at [557, 176] on input "text" at bounding box center [576, 181] width 160 height 21
paste input "ATAA AGRICULTURE & TRADING CO."
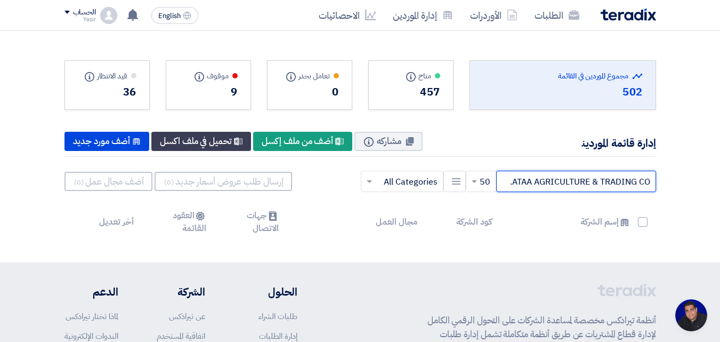
click at [505, 183] on input "ATAA AGRICULTURE & TRADING CO." at bounding box center [576, 181] width 160 height 21
drag, startPoint x: 508, startPoint y: 187, endPoint x: 728, endPoint y: 183, distance: 219.7
click at [720, 183] on html "الطلبات الأوردرات إدارة الموردين الاحصائيات English EN 13 minutes ago" at bounding box center [360, 253] width 720 height 507
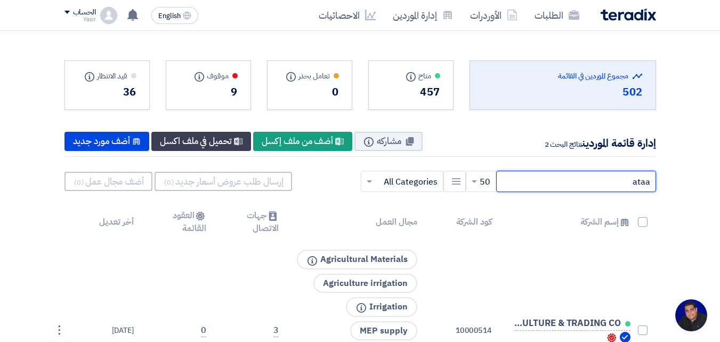
drag, startPoint x: 551, startPoint y: 182, endPoint x: 721, endPoint y: 190, distance: 170.8
paste input "ATAA AGRICULTURE & TRADING CO."
type input "ATAA AGRICULTURE & TRADING CO."
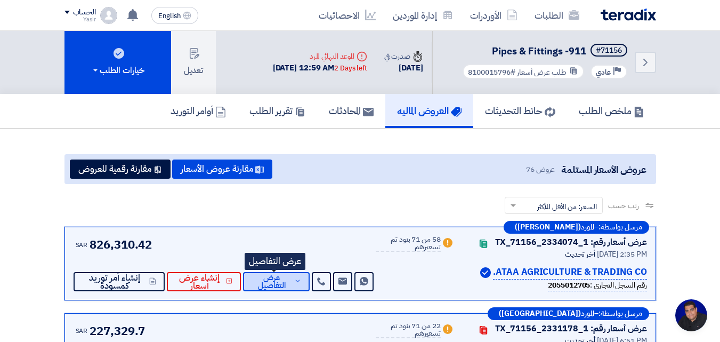
click at [270, 282] on span "عرض التفاصيل" at bounding box center [272, 282] width 40 height 16
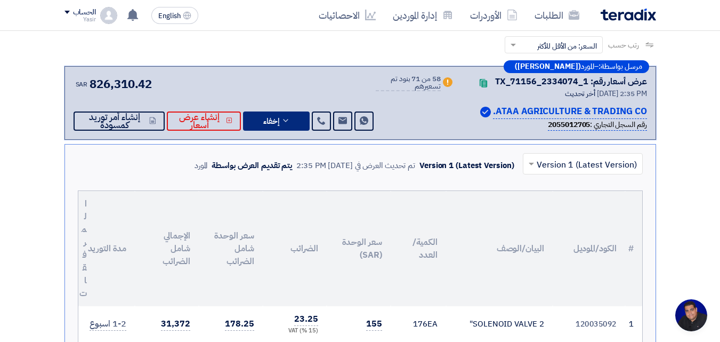
scroll to position [160, 0]
click at [553, 163] on input "text" at bounding box center [589, 165] width 99 height 18
drag, startPoint x: 543, startPoint y: 124, endPoint x: 588, endPoint y: 131, distance: 45.9
click at [588, 131] on div "مرسل بواسطة: – المورد ([PERSON_NAME]) عرض أسعار رقم: TX_71156_2334074_1 Contact…" at bounding box center [361, 104] width 592 height 74
copy div "2055012705"
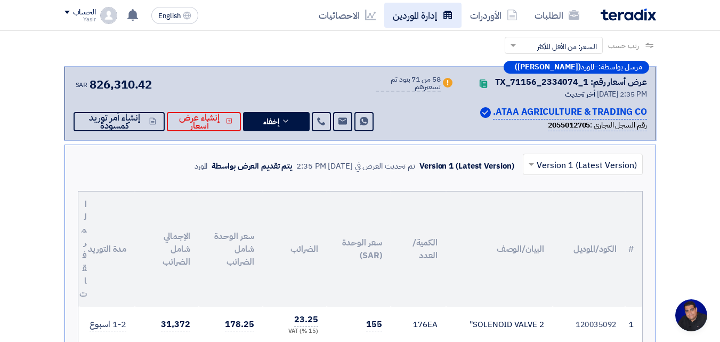
click at [434, 16] on link "إدارة الموردين" at bounding box center [422, 15] width 77 height 25
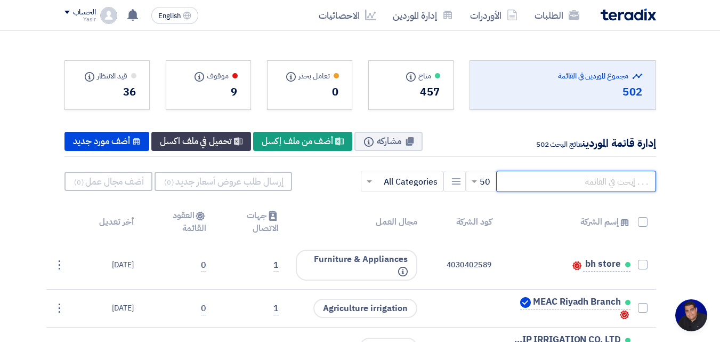
click at [590, 181] on input "text" at bounding box center [576, 181] width 160 height 21
paste input "2055012705"
type input "2055012705"
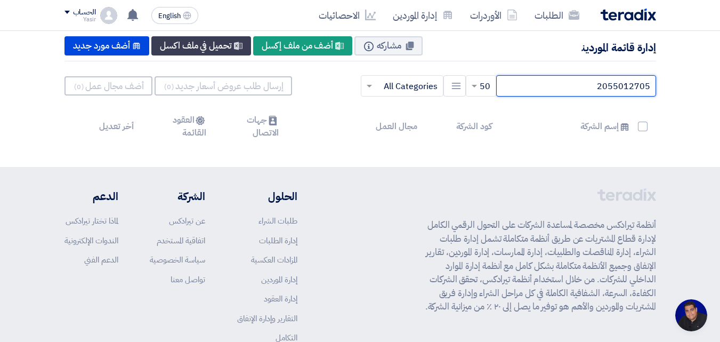
scroll to position [107, 0]
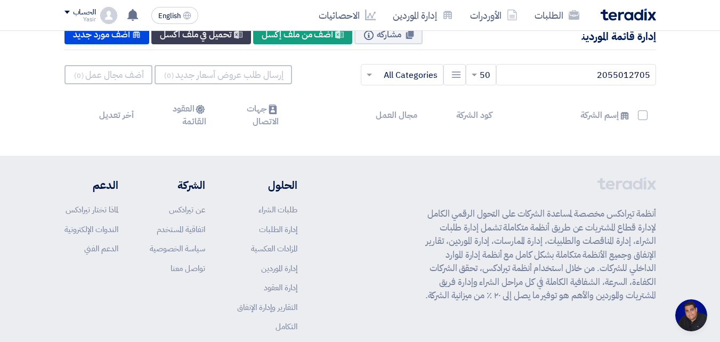
click at [475, 119] on th "كود الشركة" at bounding box center [463, 115] width 75 height 38
click at [534, 79] on input "2055012705" at bounding box center [576, 74] width 160 height 21
drag, startPoint x: 534, startPoint y: 76, endPoint x: 675, endPoint y: 86, distance: 141.1
click at [675, 86] on section "Total Suppliers in this list مجموع الموردين في القائمة 502 متاح Info" at bounding box center [360, 39] width 720 height 231
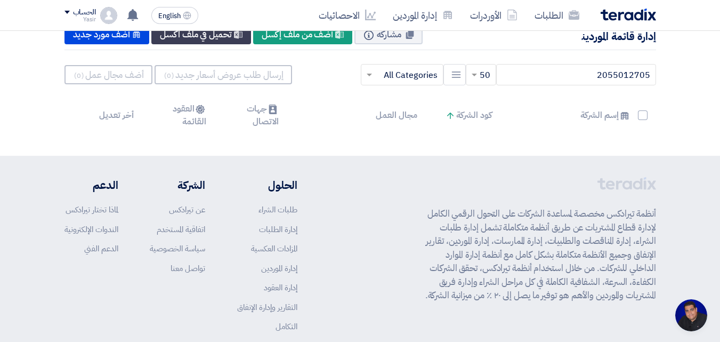
click at [463, 113] on th "كود الشركة Up" at bounding box center [463, 115] width 75 height 38
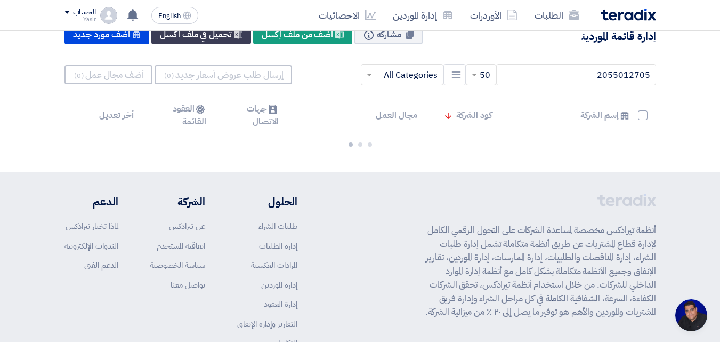
click at [463, 113] on th "كود الشركة Down" at bounding box center [463, 115] width 75 height 38
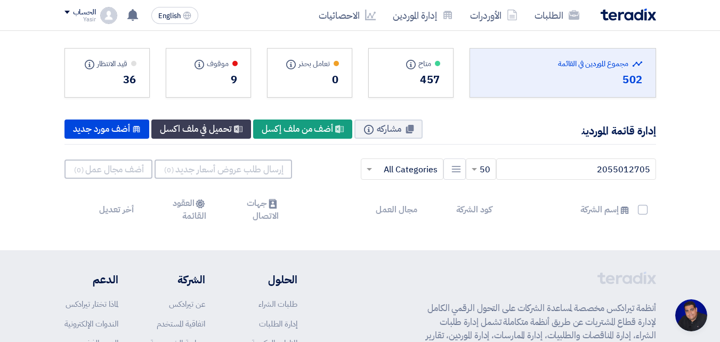
scroll to position [0, 0]
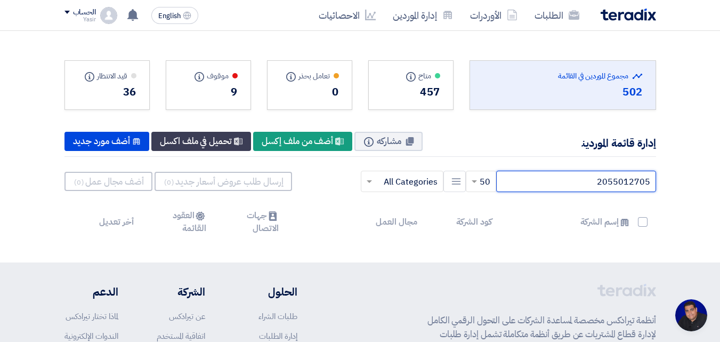
drag, startPoint x: 516, startPoint y: 190, endPoint x: 728, endPoint y: 172, distance: 213.0
click at [720, 172] on html "الطلبات الأوردرات إدارة الموردين الاحصائيات English EN 14 minutes ago" at bounding box center [360, 253] width 720 height 507
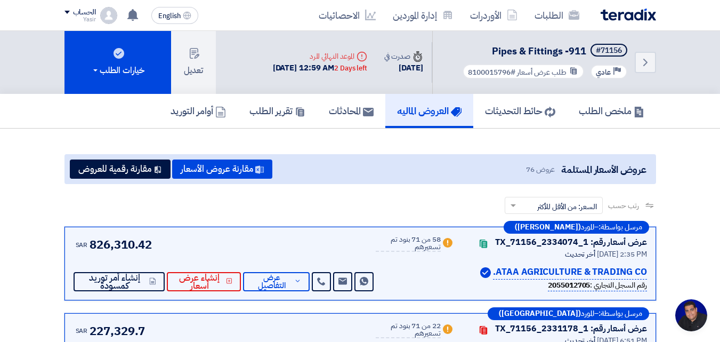
drag, startPoint x: 580, startPoint y: 272, endPoint x: 520, endPoint y: 274, distance: 59.7
click at [520, 274] on p "ATAA AGRICULTURE & TRADING CO." at bounding box center [570, 272] width 154 height 14
copy p "AGRICULTURE"
click at [390, 19] on link "إدارة الموردين" at bounding box center [422, 15] width 77 height 25
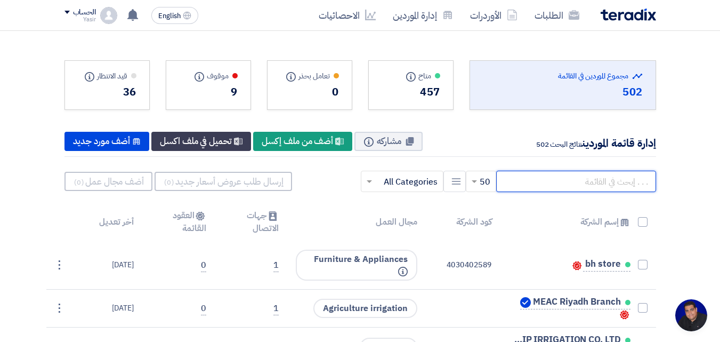
click at [518, 179] on input "text" at bounding box center [576, 181] width 160 height 21
paste input "AGRICULTURE"
type input "AGRICULTURE"
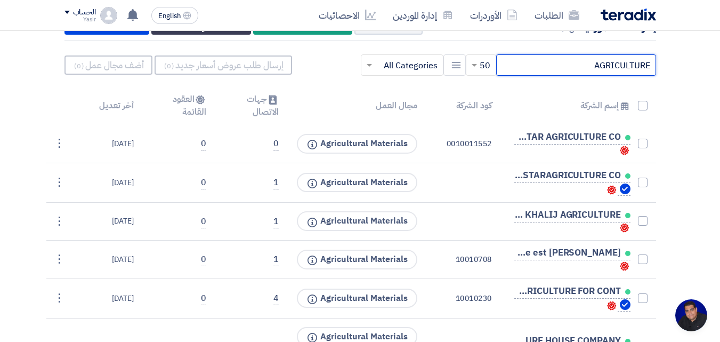
scroll to position [107, 0]
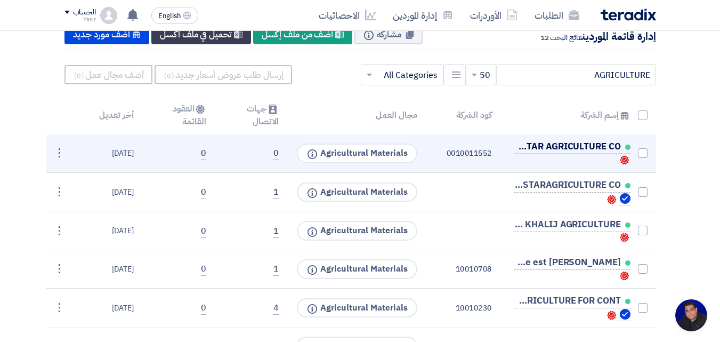
click at [542, 143] on span "GARDEN STAR AGRICULTURE CO." at bounding box center [568, 146] width 107 height 9
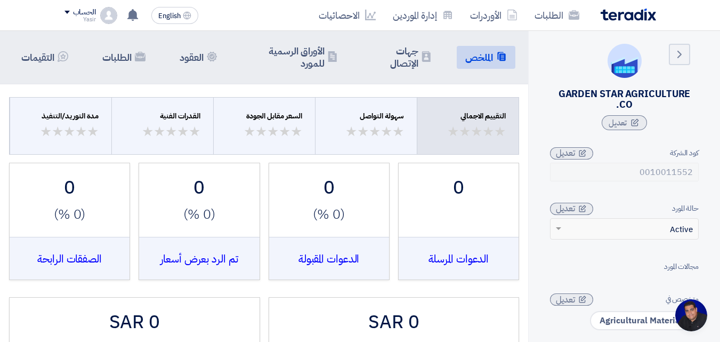
click at [267, 157] on div "التقييم الاجمالي ( ) ★ ★ ( ) ★ ★ ( ) ★ ★ ( ) ★ ★ ( ) ★ ★ سهولة التواصل ( ) ★ ★ …" at bounding box center [264, 264] width 528 height 360
click at [419, 67] on li "Contacts جهات الإتصال" at bounding box center [401, 57] width 77 height 36
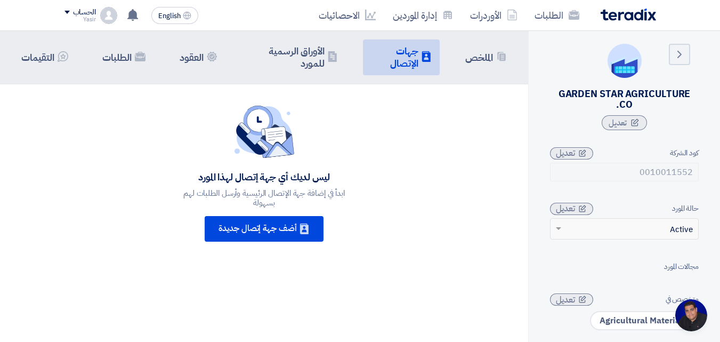
drag, startPoint x: 559, startPoint y: 97, endPoint x: 713, endPoint y: 99, distance: 153.6
click at [713, 99] on aside "Back GARDEN STAR AGRICULTURE CO. تعديل كود الشركة 0010011552 تعديل حالة المورد …" at bounding box center [624, 234] width 192 height 407
copy div "GARDEN STAR AGRICULTURE"
click at [553, 21] on link "الطلبات" at bounding box center [557, 15] width 62 height 25
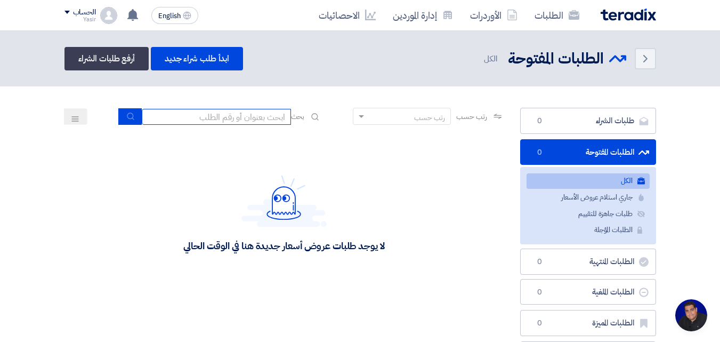
click at [249, 118] on input at bounding box center [216, 117] width 149 height 16
type input "911"
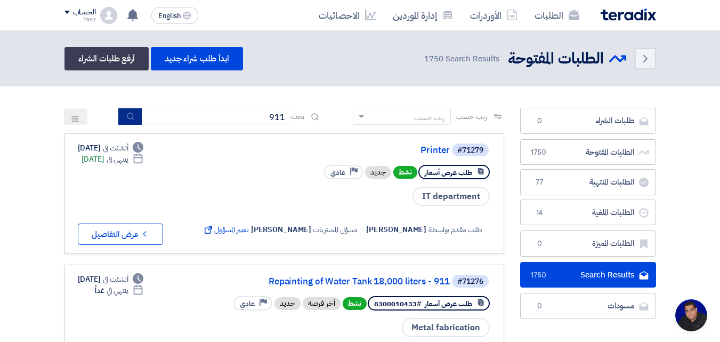
click at [126, 112] on icon "submit" at bounding box center [130, 116] width 9 height 9
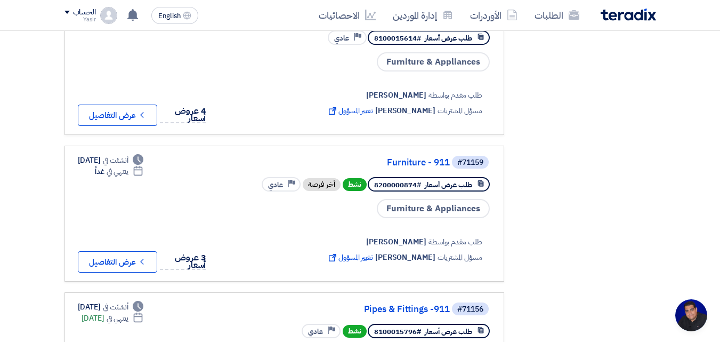
scroll to position [1013, 0]
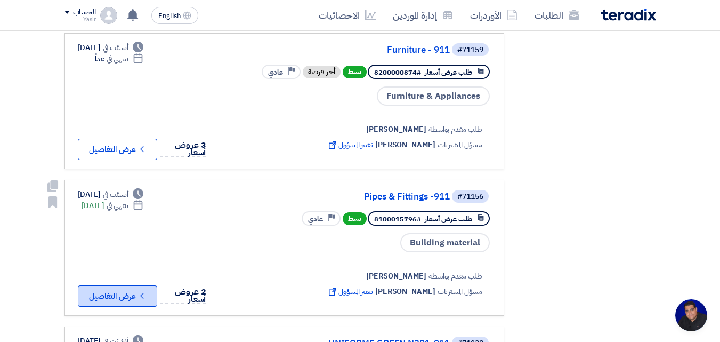
click at [104, 285] on button "Check details عرض التفاصيل" at bounding box center [117, 295] width 79 height 21
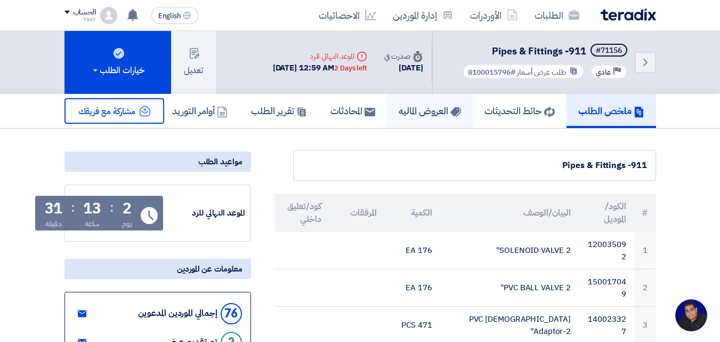
click at [435, 98] on link "العروض الماليه" at bounding box center [430, 111] width 86 height 34
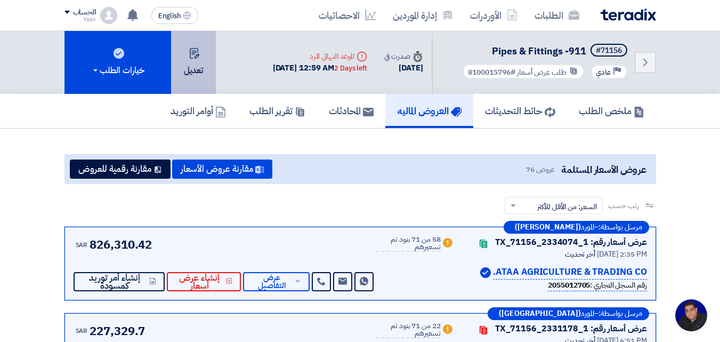
click at [183, 58] on button "تعديل" at bounding box center [193, 62] width 45 height 63
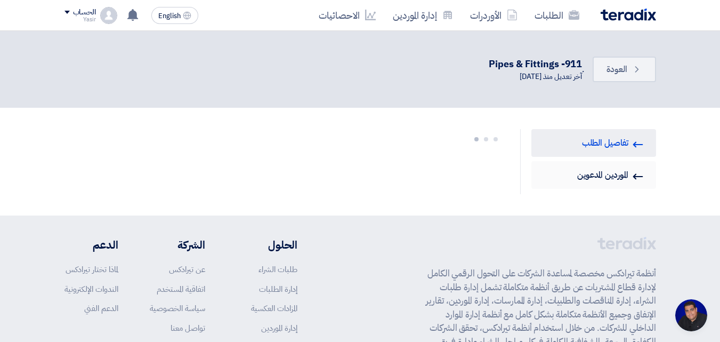
click at [624, 180] on link "Invited Suppliers الموردين المدعوين" at bounding box center [594, 175] width 125 height 28
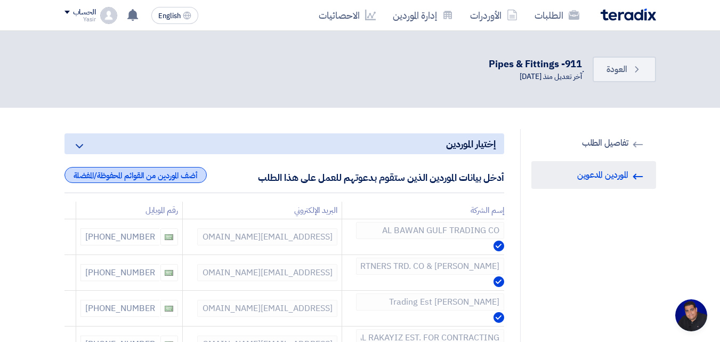
click at [130, 178] on div "أضف الموردين من القوائم المحفوظة/المفضلة" at bounding box center [136, 175] width 142 height 16
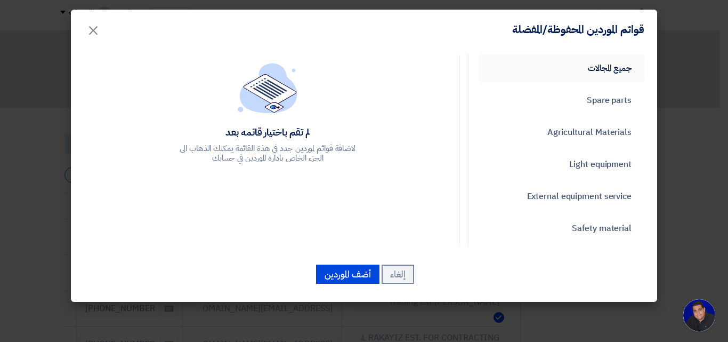
click at [591, 74] on link "جميع المجالات" at bounding box center [561, 68] width 165 height 28
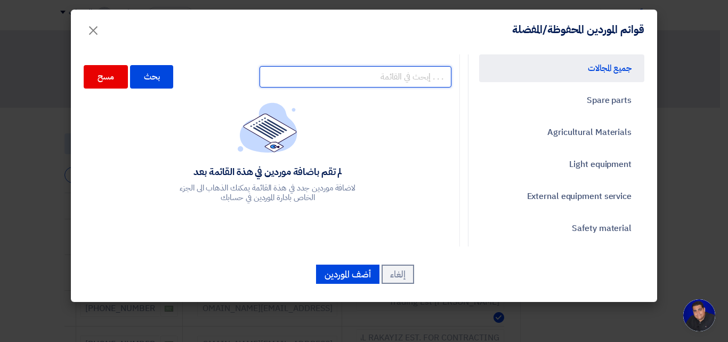
click at [387, 78] on input "text" at bounding box center [356, 76] width 192 height 21
paste input "GARDEN STAR AGRICULTURE"
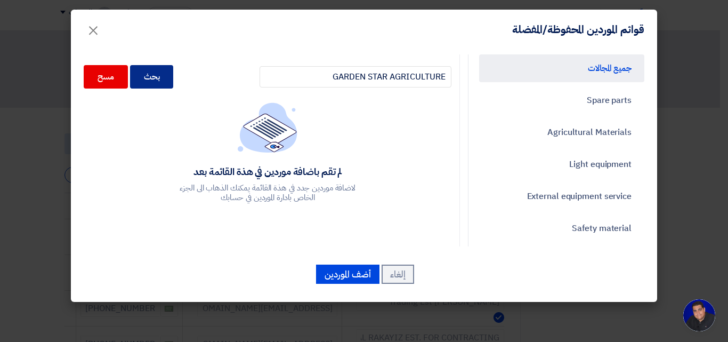
click at [164, 79] on div "بحث" at bounding box center [152, 76] width 44 height 23
click at [166, 76] on div "بحث" at bounding box center [152, 76] width 44 height 23
click at [166, 82] on div "بحث" at bounding box center [152, 76] width 44 height 23
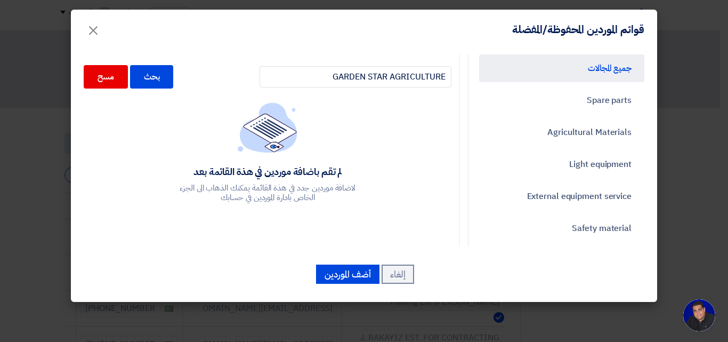
click at [203, 128] on div "لم تقم باضافة موردين في هذة القائمة بعد لاضافة موردين جدد في هذة القائمة يمكنك …" at bounding box center [268, 152] width 368 height 100
click at [152, 71] on div "بحث" at bounding box center [152, 76] width 44 height 23
click at [316, 82] on input "GARDEN STAR AGRICULTURE" at bounding box center [356, 76] width 192 height 21
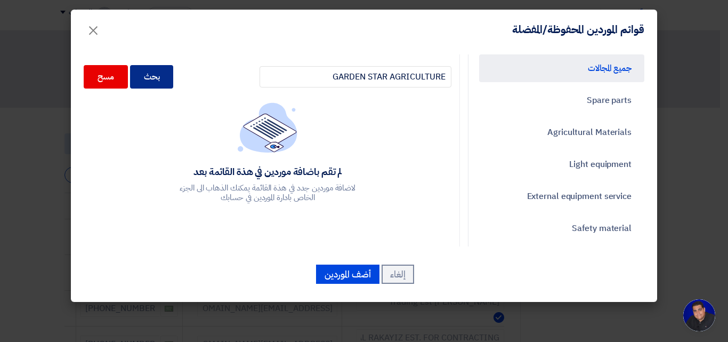
click at [171, 69] on div "بحث" at bounding box center [152, 76] width 44 height 23
click at [161, 82] on div "بحث" at bounding box center [152, 76] width 44 height 23
click at [170, 84] on div "بحث" at bounding box center [152, 76] width 44 height 23
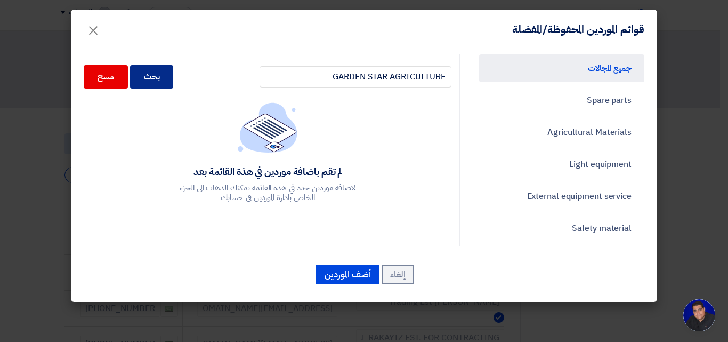
click at [170, 84] on div "بحث" at bounding box center [152, 76] width 44 height 23
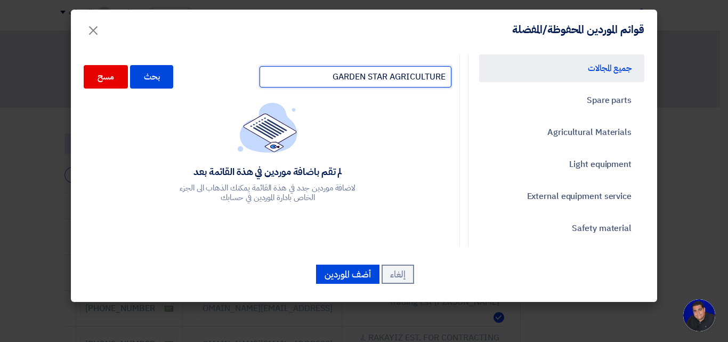
drag, startPoint x: 392, startPoint y: 76, endPoint x: 554, endPoint y: 75, distance: 162.1
click at [554, 75] on div "جميع المجالات Spare parts Agricultural Materials Light equipment External equip…" at bounding box center [364, 150] width 577 height 192
type input "GARDEN STAR"
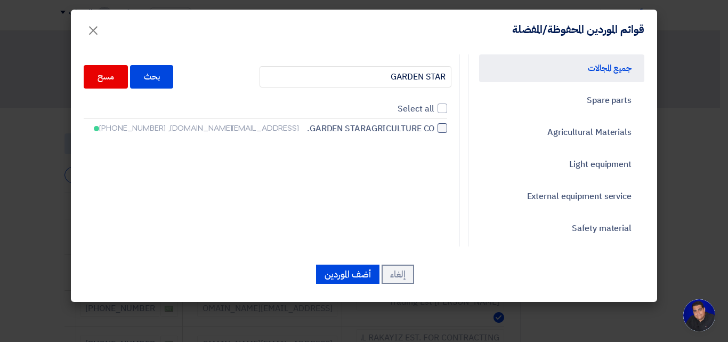
click at [398, 128] on span "GARDEN STARAGRICULTURE CO." at bounding box center [370, 128] width 127 height 13
click at [428, 128] on input "GARDEN STARAGRICULTURE CO. [EMAIL_ADDRESS][DOMAIN_NAME], [PHONE_NUMBER]" at bounding box center [431, 128] width 7 height 7
checkbox input "true"
click at [353, 276] on button "أضف الموردين" at bounding box center [347, 273] width 63 height 19
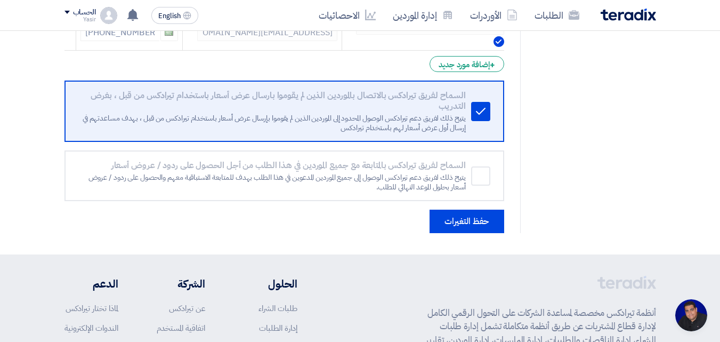
scroll to position [2666, 0]
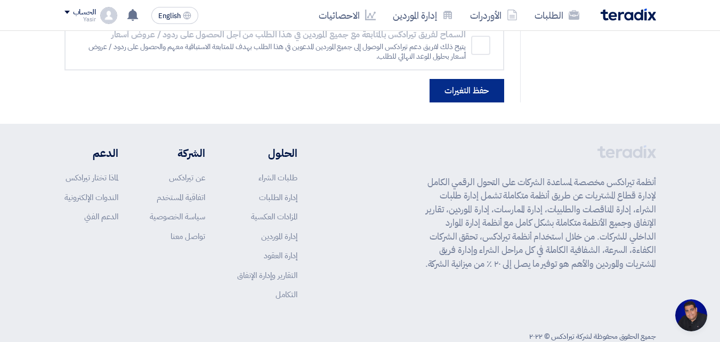
click at [474, 95] on button "حفظ التغيرات" at bounding box center [467, 90] width 75 height 23
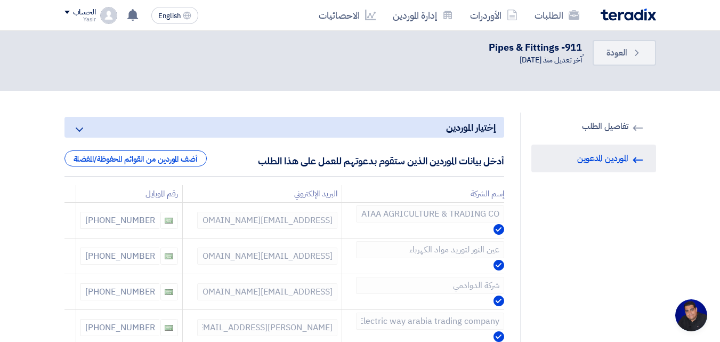
scroll to position [0, 0]
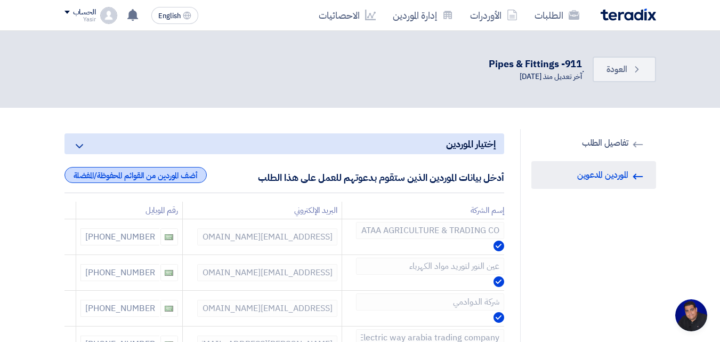
click at [132, 175] on div "أضف الموردين من القوائم المحفوظة/المفضلة" at bounding box center [136, 175] width 142 height 16
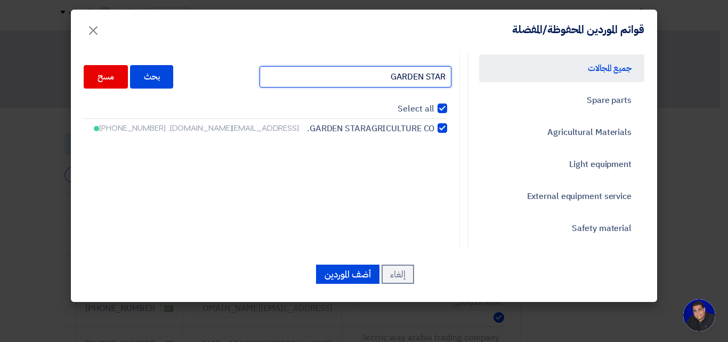
drag, startPoint x: 428, startPoint y: 77, endPoint x: 472, endPoint y: 85, distance: 45.6
click at [472, 85] on div "جميع المجالات Spare parts Agricultural Materials Light equipment External equip…" at bounding box center [364, 150] width 577 height 192
type input "GARDEN"
checkbox input "false"
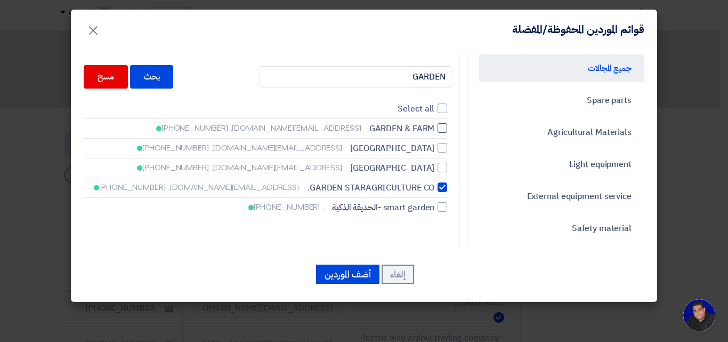
click at [412, 128] on span "GARDEN & FARM" at bounding box center [402, 128] width 66 height 13
click at [428, 128] on input "GARDEN & FARM [EMAIL_ADDRESS][DOMAIN_NAME], [PHONE_NUMBER]" at bounding box center [431, 128] width 7 height 7
checkbox input "true"
click at [412, 145] on span "[GEOGRAPHIC_DATA]" at bounding box center [392, 148] width 84 height 13
click at [428, 145] on input "Gardenia garden [EMAIL_ADDRESS][DOMAIN_NAME], [PHONE_NUMBER]" at bounding box center [431, 147] width 7 height 7
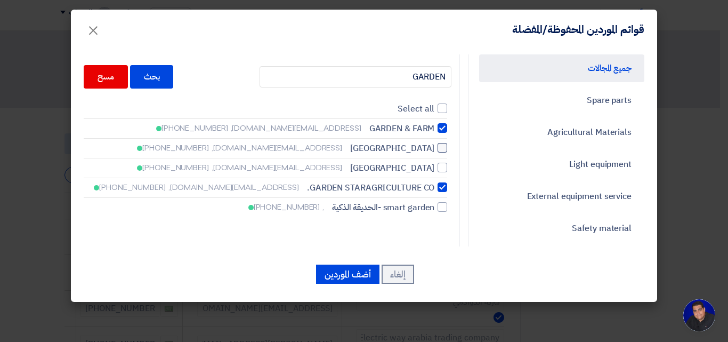
checkbox input "true"
click at [408, 166] on span "[GEOGRAPHIC_DATA]" at bounding box center [392, 168] width 84 height 13
click at [428, 166] on input "Gardenia garden [EMAIL_ADDRESS][DOMAIN_NAME], [PHONE_NUMBER]" at bounding box center [431, 167] width 7 height 7
checkbox input "true"
click at [402, 207] on span "smart garden -الحديقة الذكية" at bounding box center [383, 207] width 102 height 13
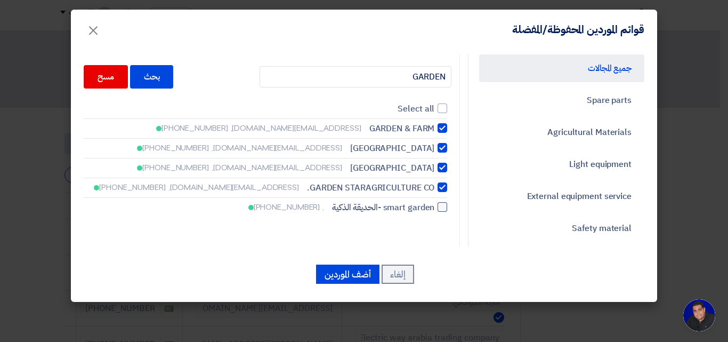
click at [428, 207] on input "smart garden -الحديقة الذكية , [PHONE_NUMBER]" at bounding box center [431, 207] width 7 height 7
checkbox input "true"
click at [347, 277] on button "أضف الموردين" at bounding box center [347, 273] width 63 height 19
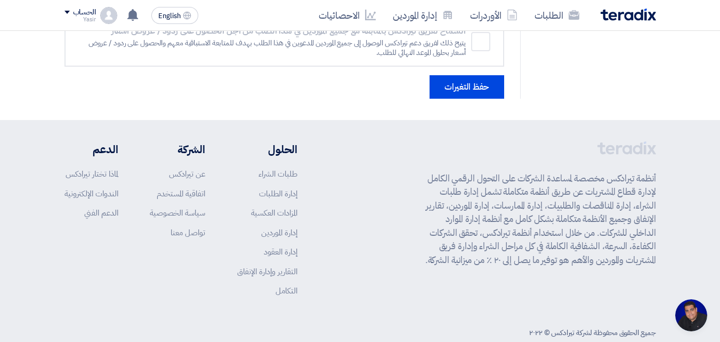
scroll to position [2800, 0]
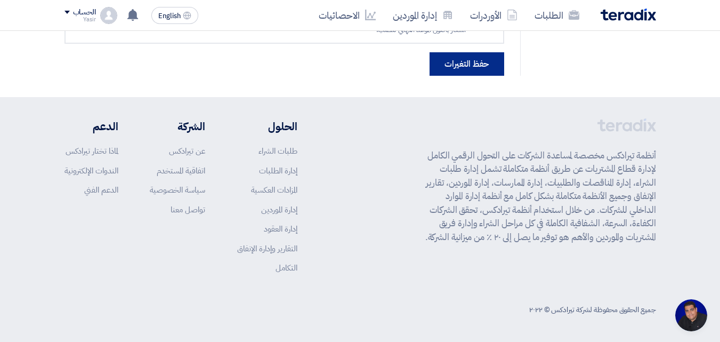
click at [454, 68] on button "حفظ التغيرات" at bounding box center [467, 63] width 75 height 23
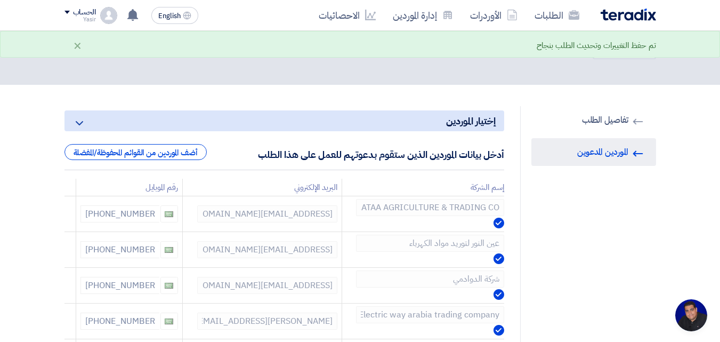
scroll to position [0, 0]
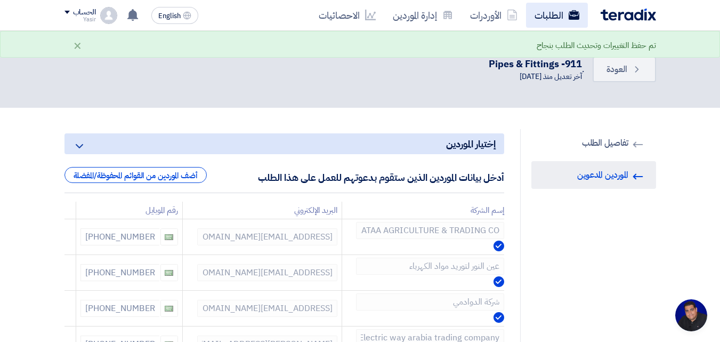
click at [574, 16] on icon at bounding box center [574, 15] width 11 height 11
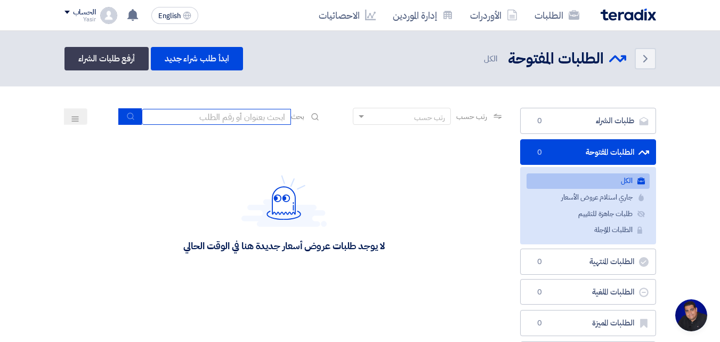
click at [262, 116] on input at bounding box center [216, 117] width 149 height 16
type input "911"
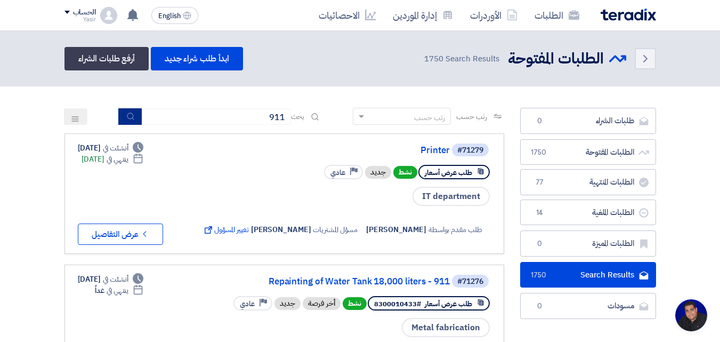
click at [120, 118] on button "submit" at bounding box center [129, 116] width 23 height 17
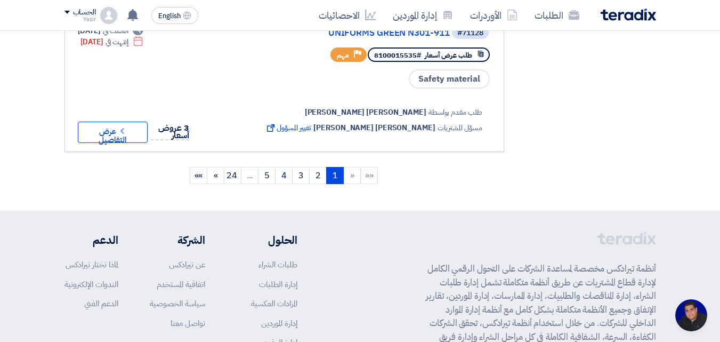
scroll to position [1532, 0]
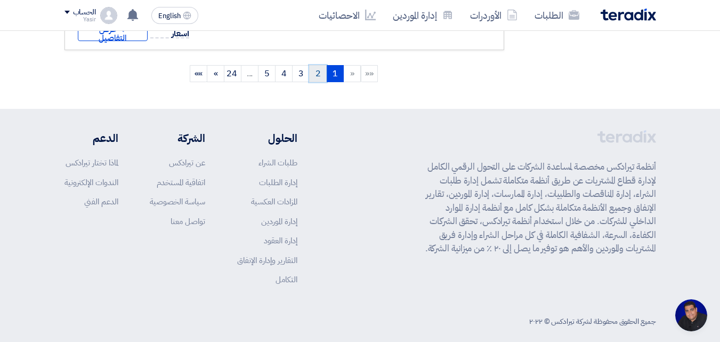
click at [317, 65] on link "2" at bounding box center [318, 73] width 18 height 17
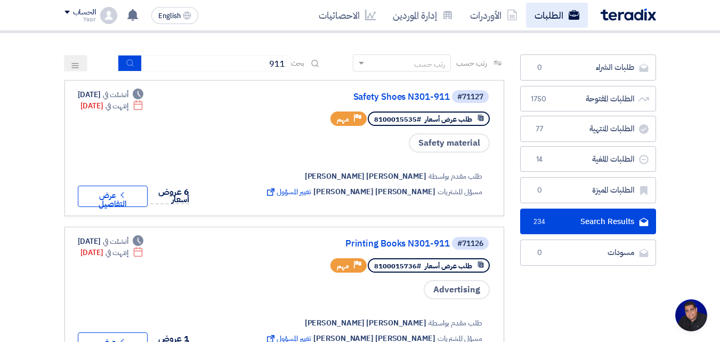
scroll to position [0, 0]
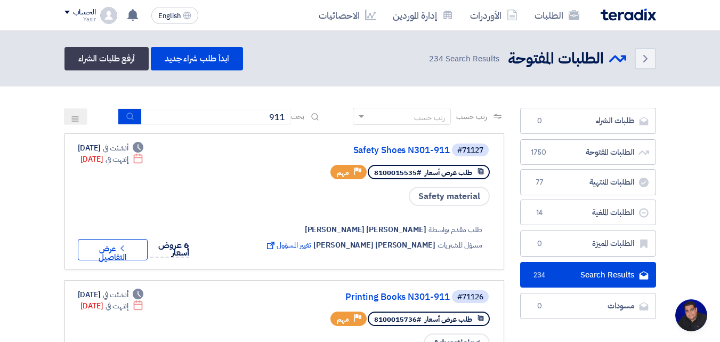
click at [562, 29] on div "الطلبات الأوردرات إدارة الموردين الاحصائيات English EN لقد استلمت عرض سعر بقيمه…" at bounding box center [361, 15] width 608 height 30
click at [558, 12] on link "الطلبات" at bounding box center [557, 15] width 62 height 25
click at [496, 18] on link "الأوردرات" at bounding box center [494, 15] width 65 height 25
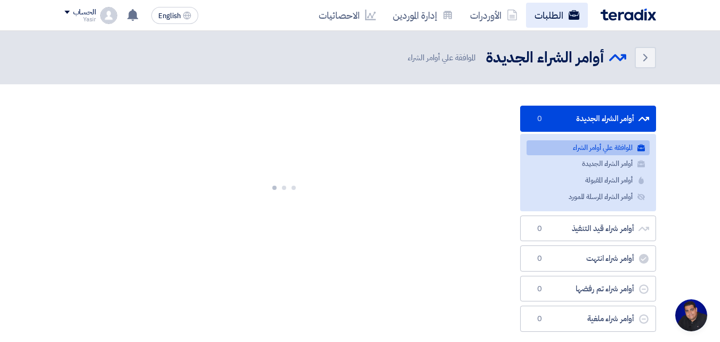
click at [571, 19] on use at bounding box center [573, 15] width 11 height 10
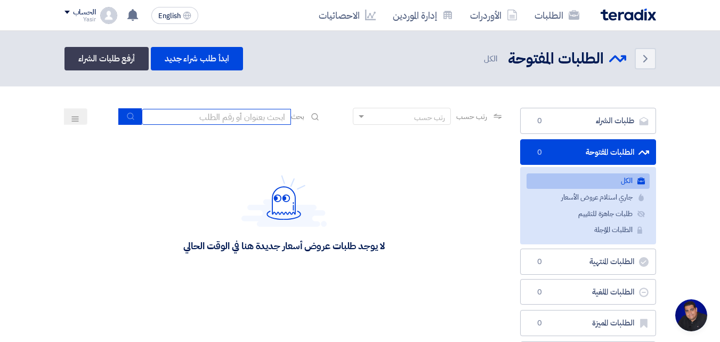
click at [256, 124] on input at bounding box center [216, 117] width 149 height 16
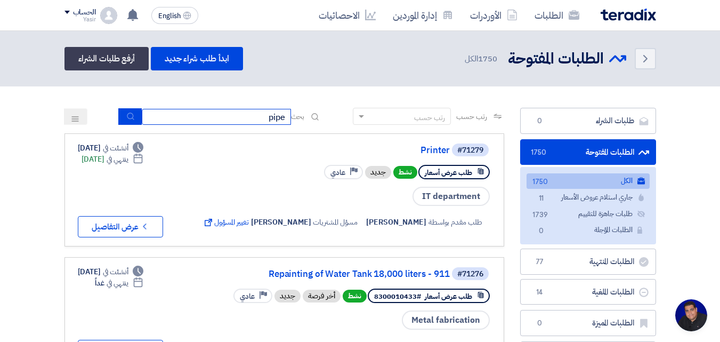
type input "pipe"
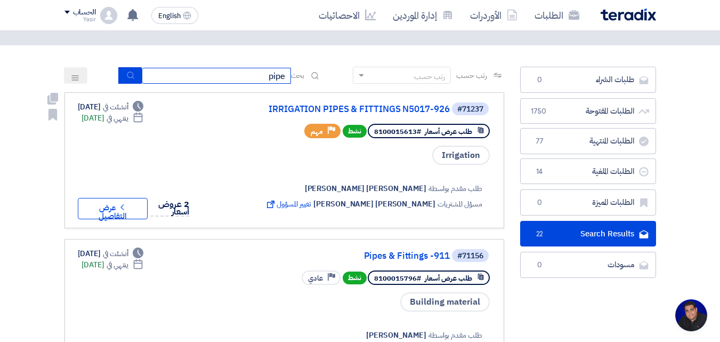
scroll to position [107, 0]
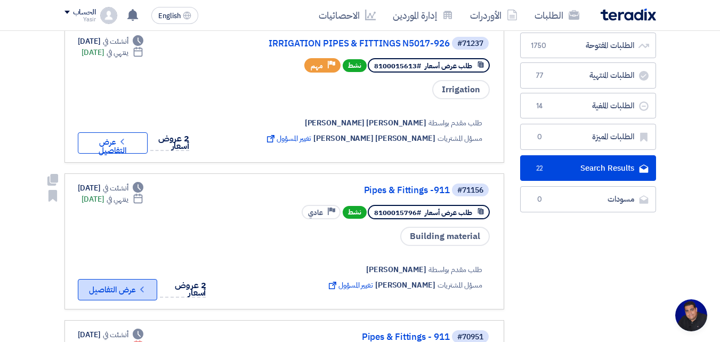
click at [139, 295] on button "Check details عرض التفاصيل" at bounding box center [117, 289] width 79 height 21
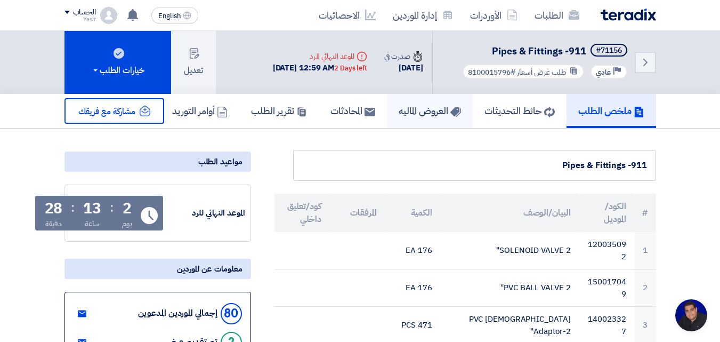
click at [416, 115] on h5 "العروض الماليه" at bounding box center [430, 110] width 62 height 12
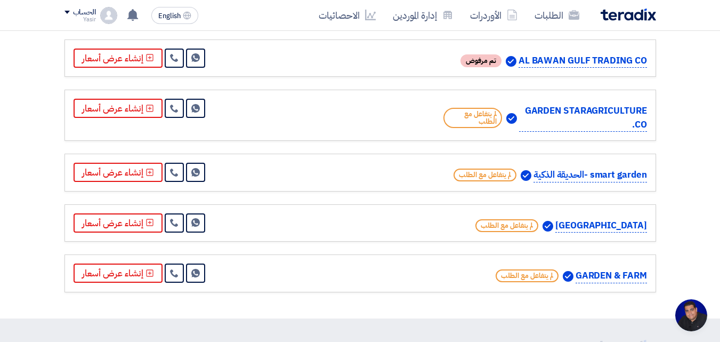
scroll to position [4425, 0]
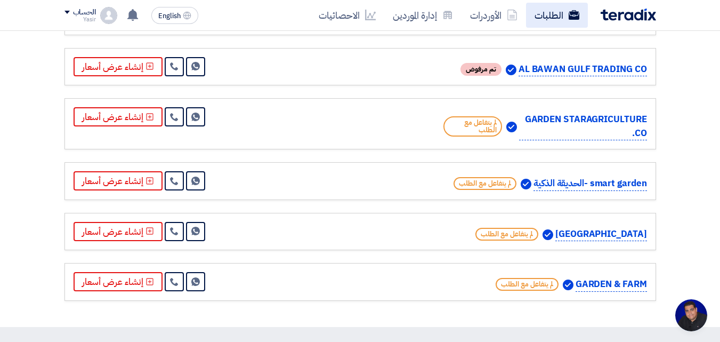
click at [564, 13] on link "الطلبات" at bounding box center [557, 15] width 62 height 25
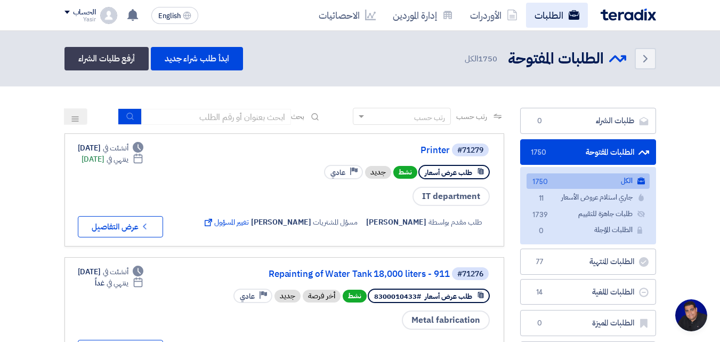
click at [560, 14] on link "الطلبات" at bounding box center [557, 15] width 62 height 25
click at [554, 22] on link "الطلبات" at bounding box center [557, 15] width 62 height 25
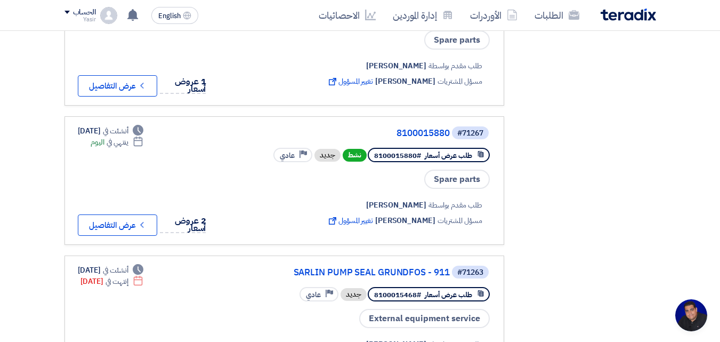
scroll to position [427, 0]
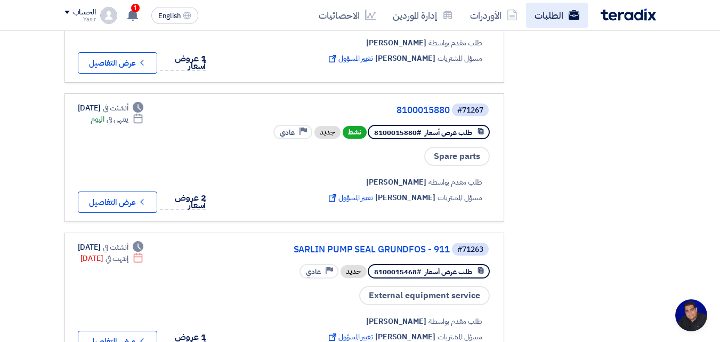
click at [541, 18] on link "الطلبات" at bounding box center [557, 15] width 62 height 25
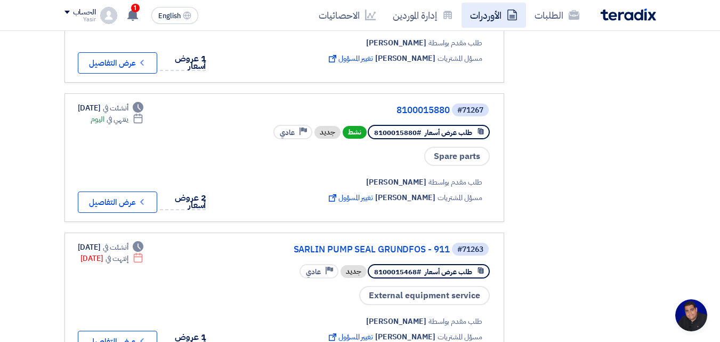
click at [502, 11] on link "الأوردرات" at bounding box center [494, 15] width 65 height 25
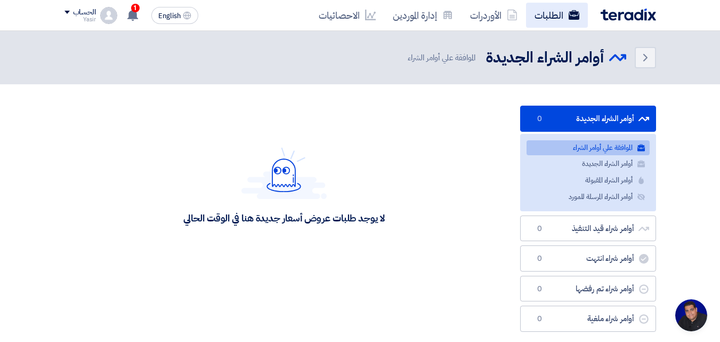
click at [570, 10] on icon at bounding box center [574, 15] width 11 height 11
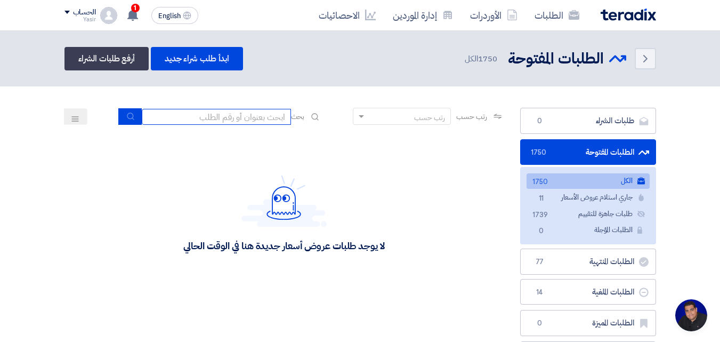
click at [271, 114] on input at bounding box center [216, 117] width 149 height 16
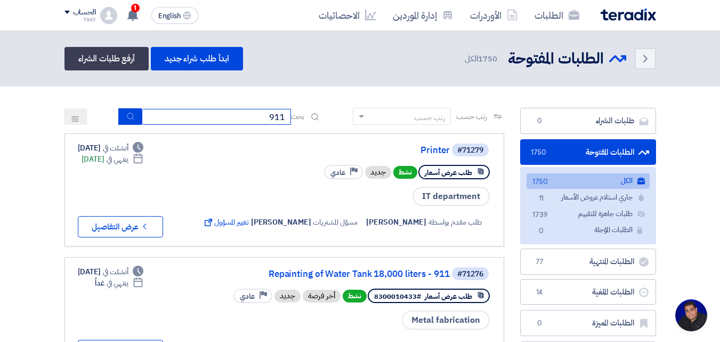
type input "911"
click at [130, 112] on icon "submit" at bounding box center [130, 116] width 9 height 9
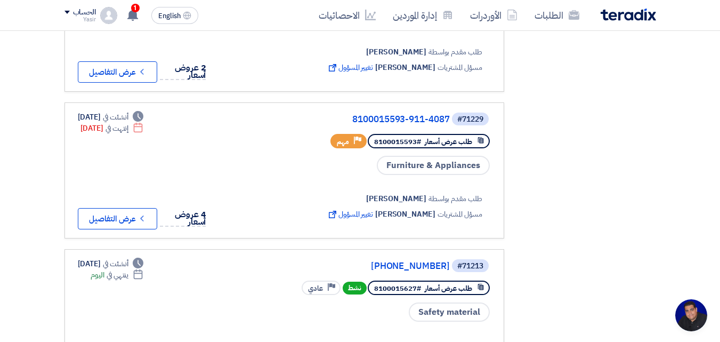
scroll to position [640, 0]
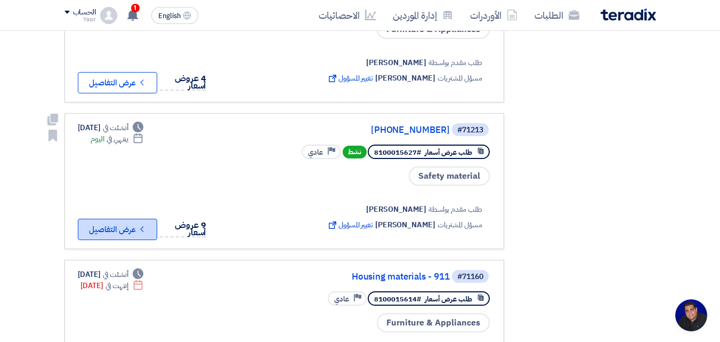
click at [142, 228] on button "Check details عرض التفاصيل" at bounding box center [117, 229] width 79 height 21
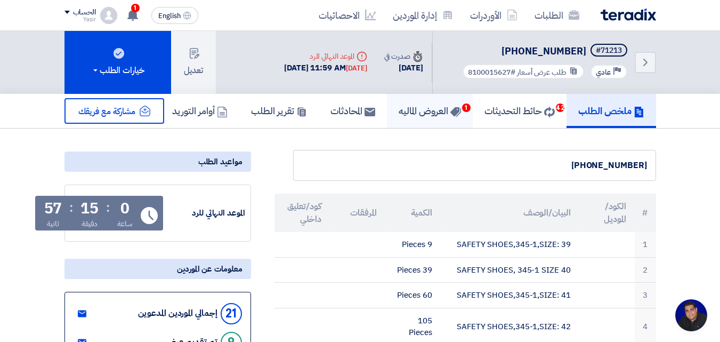
click at [410, 115] on h5 "العروض الماليه 1" at bounding box center [430, 110] width 62 height 12
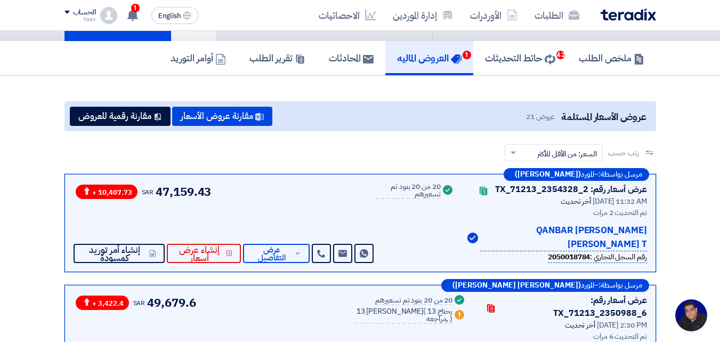
scroll to position [53, 0]
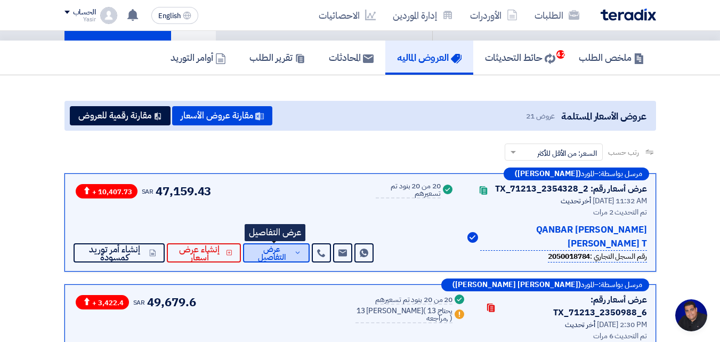
click at [290, 256] on span "عرض التفاصيل" at bounding box center [272, 253] width 40 height 16
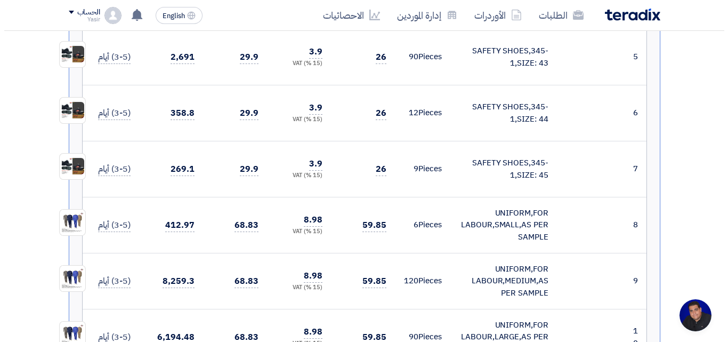
scroll to position [693, 0]
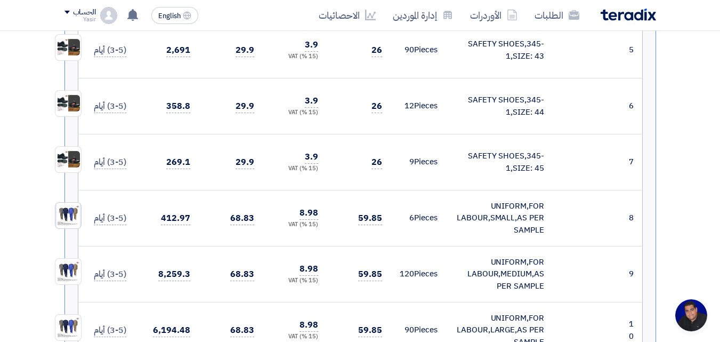
click at [71, 219] on img at bounding box center [68, 215] width 26 height 30
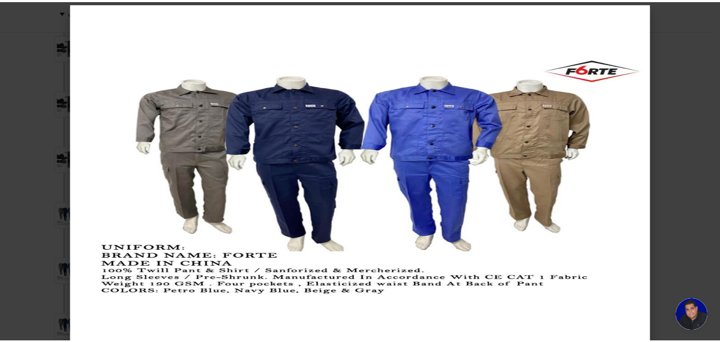
scroll to position [0, 0]
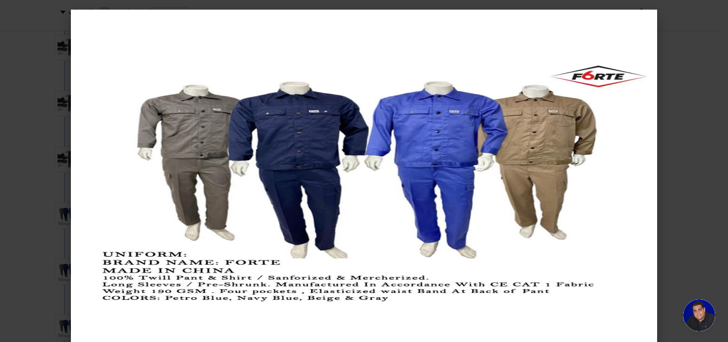
click at [28, 73] on modal-container at bounding box center [364, 171] width 728 height 342
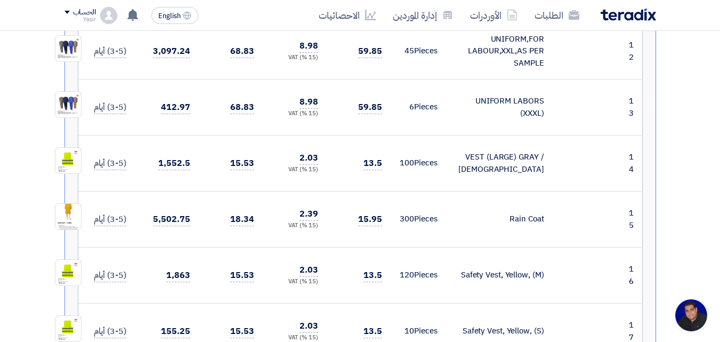
scroll to position [1120, 0]
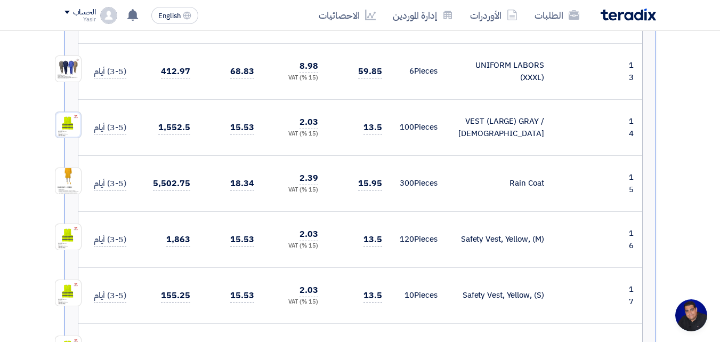
click at [62, 124] on img at bounding box center [68, 125] width 26 height 26
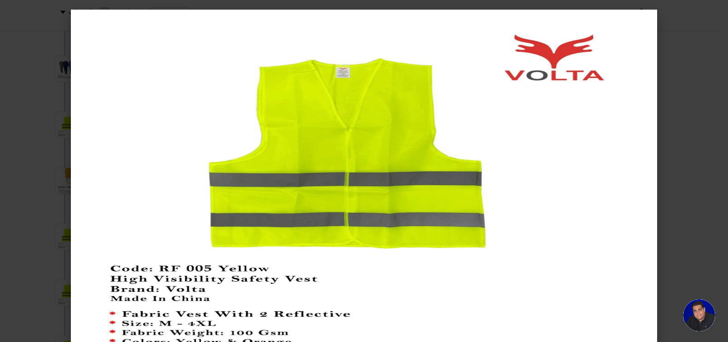
click at [33, 114] on modal-container at bounding box center [364, 171] width 728 height 342
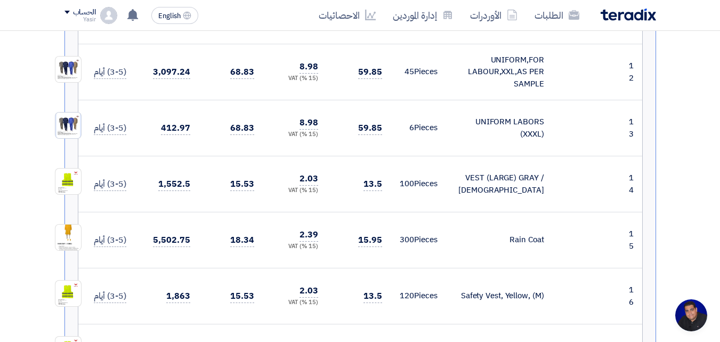
scroll to position [1013, 0]
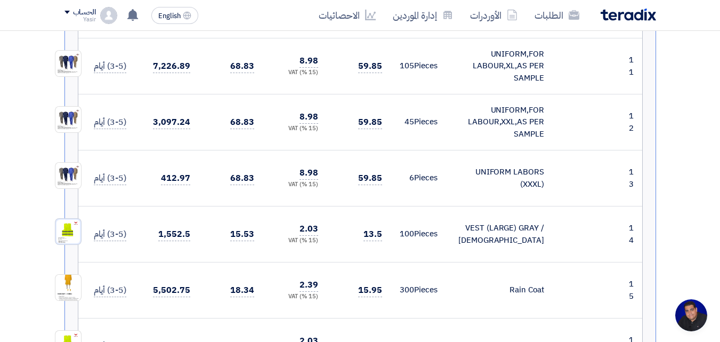
click at [65, 237] on img at bounding box center [68, 232] width 26 height 26
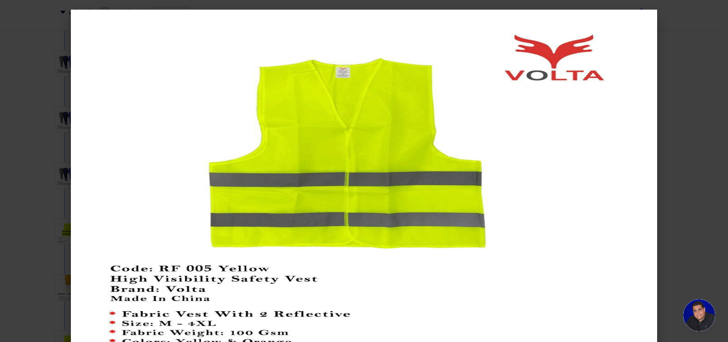
click at [27, 115] on modal-container at bounding box center [364, 171] width 728 height 342
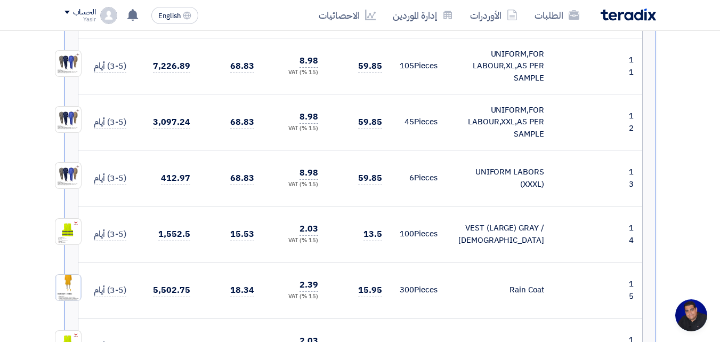
click at [65, 279] on img at bounding box center [68, 287] width 26 height 39
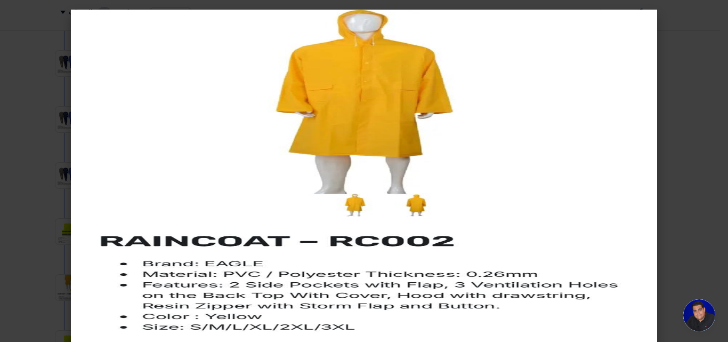
click at [15, 149] on modal-container at bounding box center [364, 171] width 728 height 342
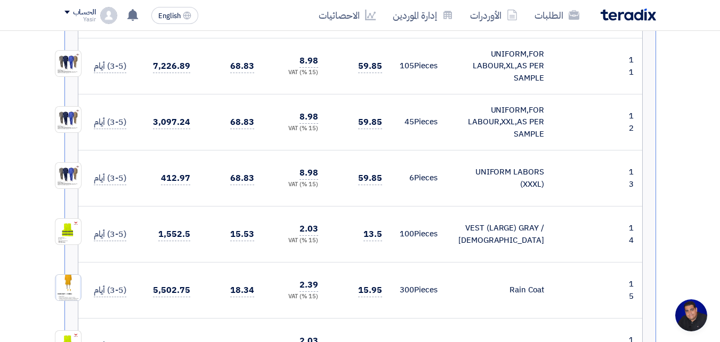
click at [68, 279] on img at bounding box center [68, 287] width 26 height 39
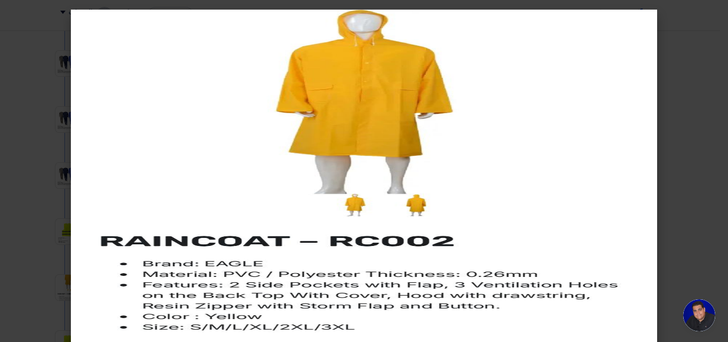
click at [32, 154] on modal-container at bounding box center [364, 171] width 728 height 342
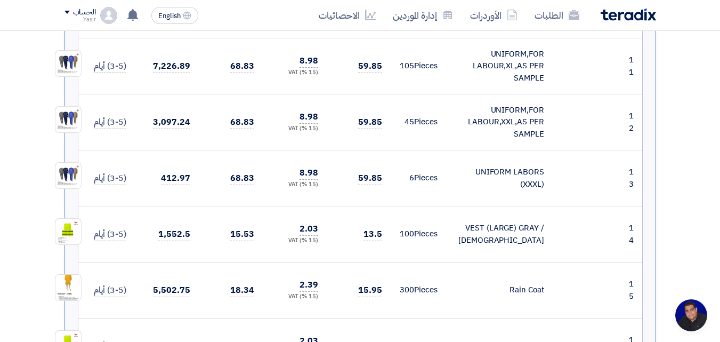
drag, startPoint x: 436, startPoint y: 224, endPoint x: 411, endPoint y: 144, distance: 84.0
click at [413, 165] on td "6 Pieces" at bounding box center [418, 178] width 55 height 56
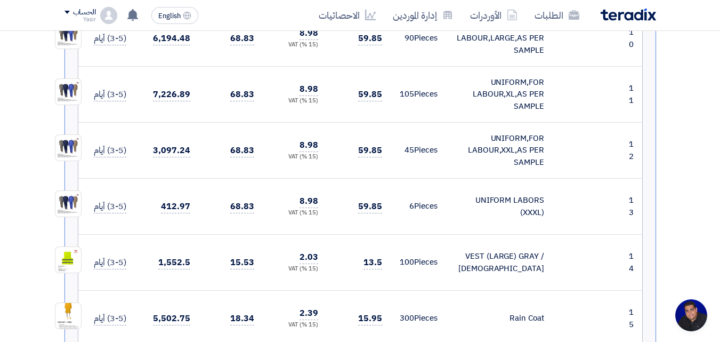
scroll to position [906, 0]
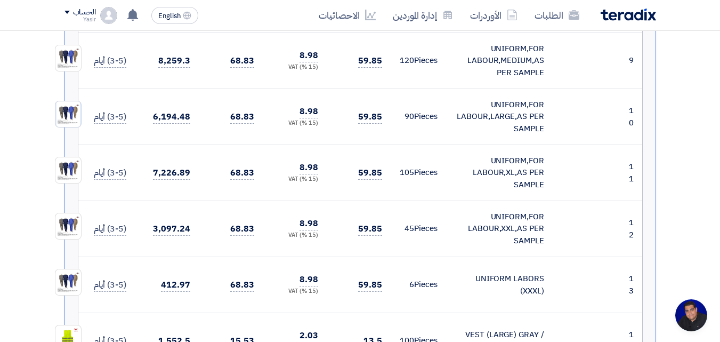
click at [58, 111] on img at bounding box center [68, 114] width 26 height 30
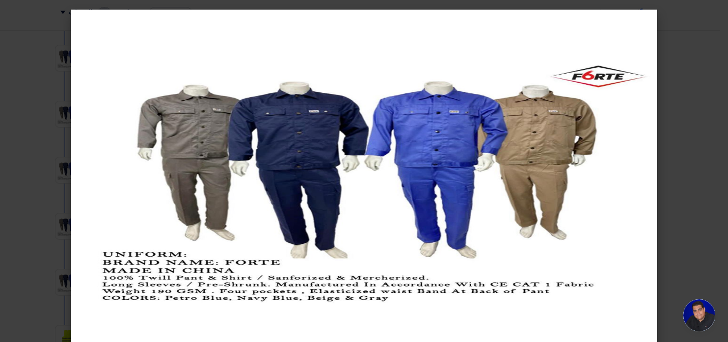
click at [32, 188] on modal-container at bounding box center [364, 171] width 728 height 342
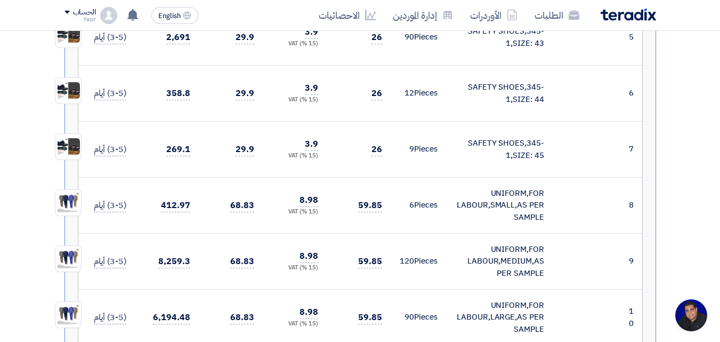
scroll to position [640, 0]
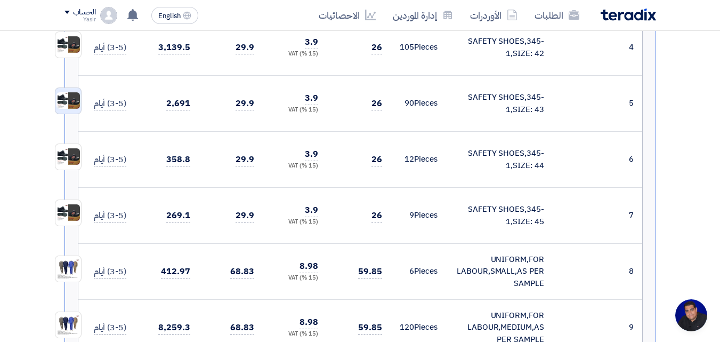
click at [70, 107] on img at bounding box center [68, 100] width 26 height 19
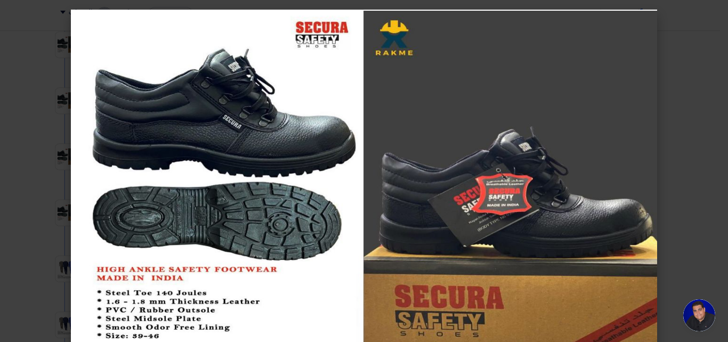
click at [34, 99] on modal-container at bounding box center [364, 171] width 728 height 342
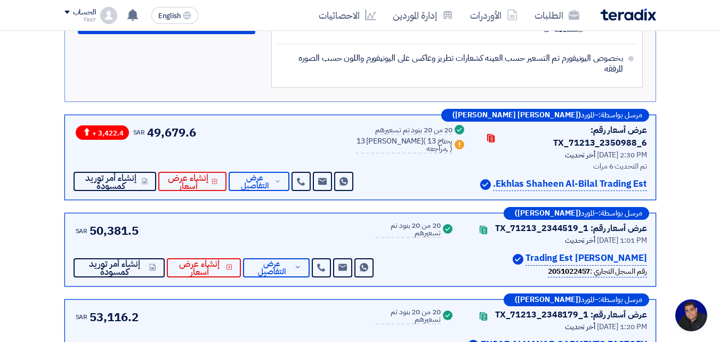
scroll to position [1813, 0]
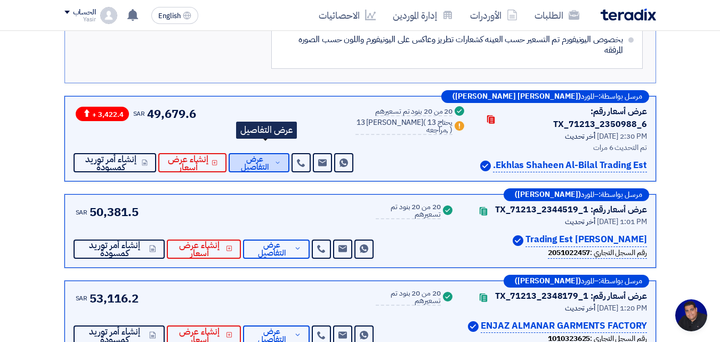
click at [272, 155] on span "عرض التفاصيل" at bounding box center [254, 163] width 35 height 16
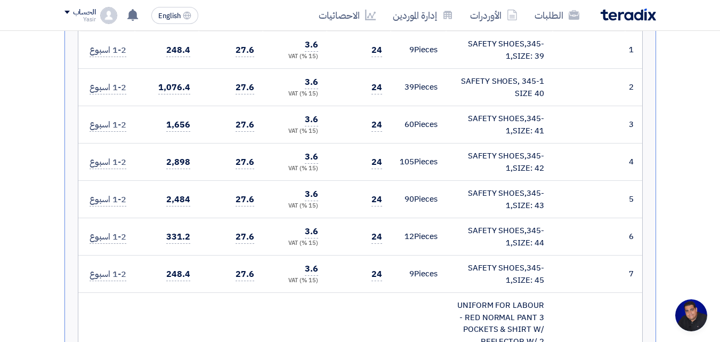
scroll to position [533, 0]
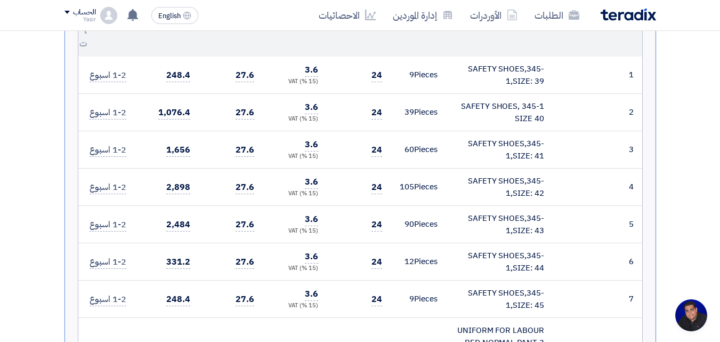
drag, startPoint x: 367, startPoint y: 178, endPoint x: 443, endPoint y: 172, distance: 75.9
click at [467, 173] on tr "4 SAFETY SHOES,345-1,SIZE: 42 105" at bounding box center [360, 186] width 564 height 37
click at [389, 170] on td "24" at bounding box center [359, 186] width 64 height 37
drag, startPoint x: 381, startPoint y: 176, endPoint x: 353, endPoint y: 181, distance: 27.6
click at [354, 184] on td "24" at bounding box center [359, 186] width 64 height 37
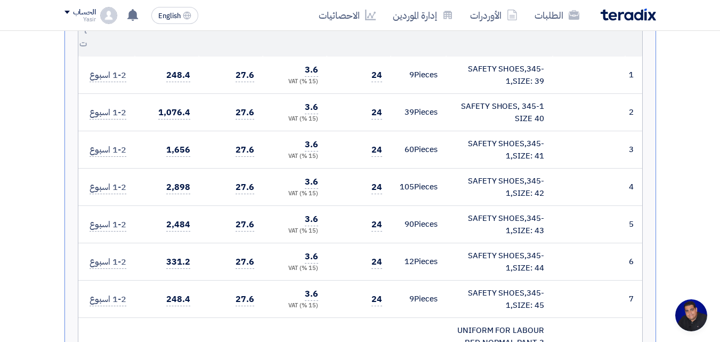
click at [353, 174] on td "24" at bounding box center [359, 186] width 64 height 37
drag, startPoint x: 382, startPoint y: 174, endPoint x: 371, endPoint y: 173, distance: 11.7
click at [371, 173] on td "24" at bounding box center [359, 186] width 64 height 37
drag, startPoint x: 383, startPoint y: 258, endPoint x: 388, endPoint y: 230, distance: 28.1
click at [388, 243] on td "24" at bounding box center [359, 261] width 64 height 37
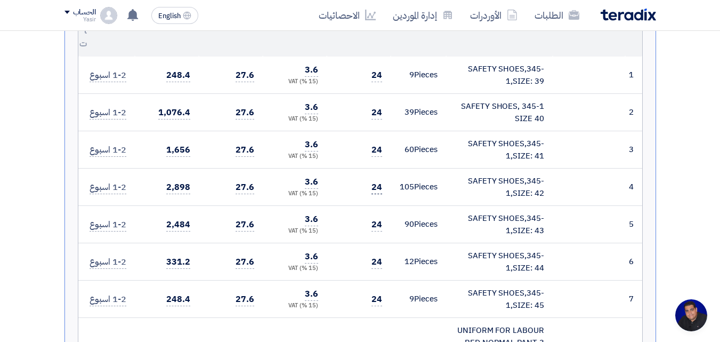
click at [375, 181] on span "24" at bounding box center [377, 187] width 11 height 13
click at [379, 181] on span "24" at bounding box center [377, 187] width 11 height 13
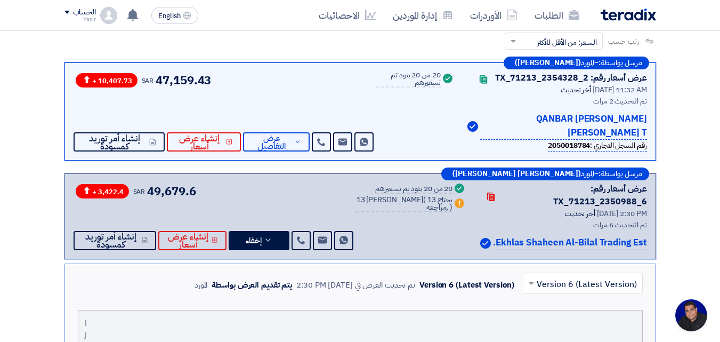
scroll to position [160, 0]
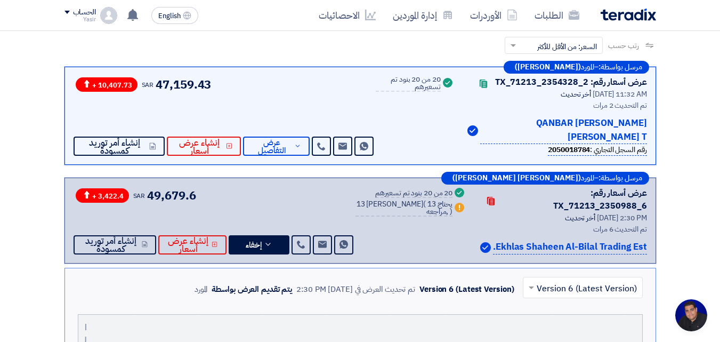
drag, startPoint x: 498, startPoint y: 235, endPoint x: 465, endPoint y: 242, distance: 33.9
click at [465, 242] on div "مرسل بواسطة: – المورد ([PERSON_NAME] [PERSON_NAME]) عرض أسعار رقم: TX_71213_235…" at bounding box center [361, 221] width 592 height 86
click at [442, 243] on div "مرسل بواسطة: – المورد ([PERSON_NAME] [PERSON_NAME]) عرض أسعار رقم: TX_71213_235…" at bounding box center [361, 221] width 592 height 86
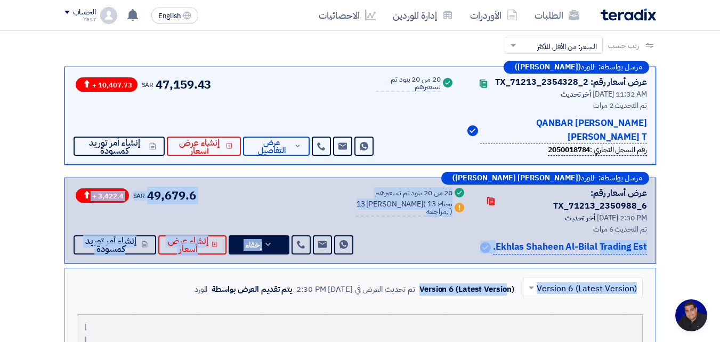
drag, startPoint x: 503, startPoint y: 233, endPoint x: 507, endPoint y: 252, distance: 18.9
click at [435, 236] on div "Success 20 من 20 بنود تم تسعيرهم Warn 13 بديل مقدم ( 13 يحتاج مراجعه, )" at bounding box center [411, 221] width 111 height 68
click at [431, 246] on div "مرسل بواسطة: – المورد ([PERSON_NAME] [PERSON_NAME]) عرض أسعار رقم: TX_71213_235…" at bounding box center [361, 221] width 592 height 86
click at [428, 238] on div "Success 20 من 20 بنود تم تسعيرهم Warn 13 بديل مقدم ( 13 يحتاج مراجعه, )" at bounding box center [411, 221] width 111 height 68
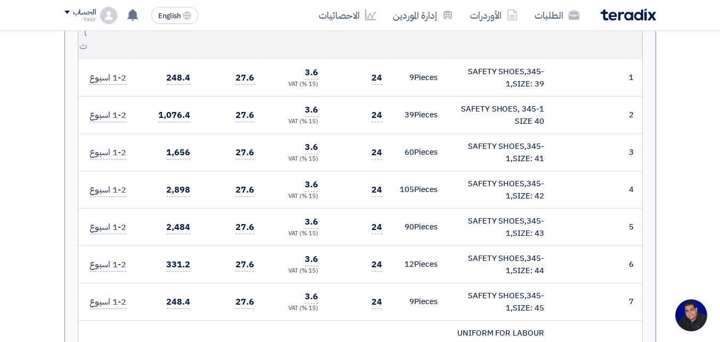
scroll to position [533, 0]
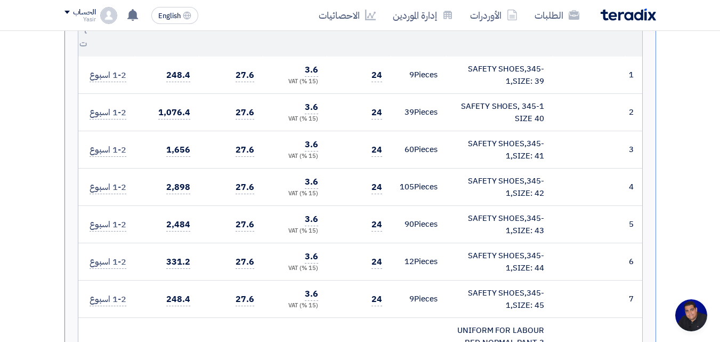
drag, startPoint x: 377, startPoint y: 100, endPoint x: 396, endPoint y: 103, distance: 19.0
click at [396, 103] on tr "2 SAFETY SHOES, 345-1 SIZE 40 39" at bounding box center [360, 112] width 564 height 37
click at [365, 97] on td "24" at bounding box center [359, 112] width 64 height 37
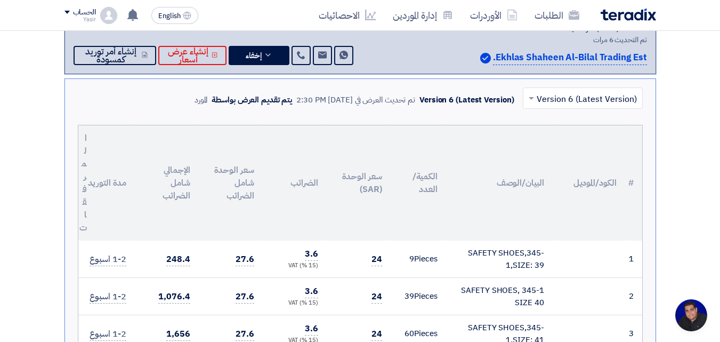
scroll to position [107, 0]
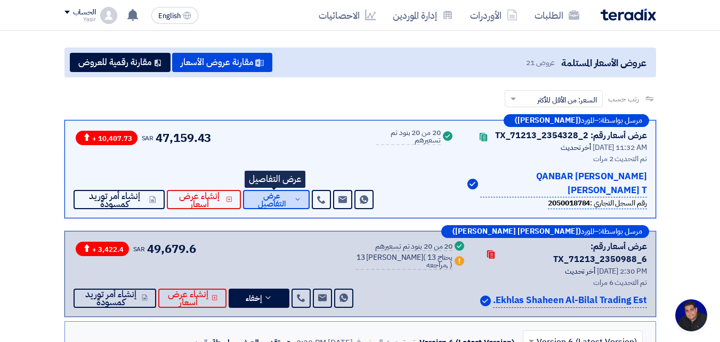
click at [258, 196] on span "عرض التفاصيل" at bounding box center [272, 200] width 40 height 16
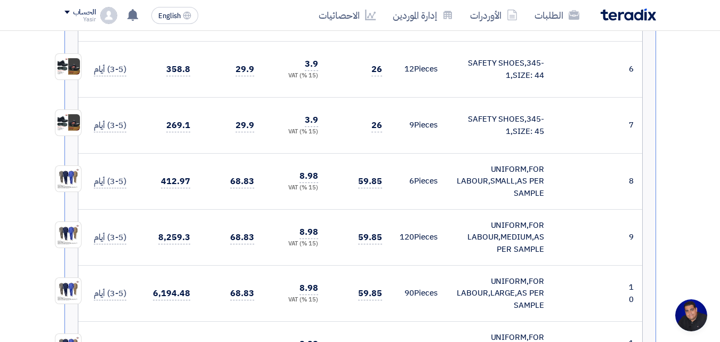
scroll to position [746, 0]
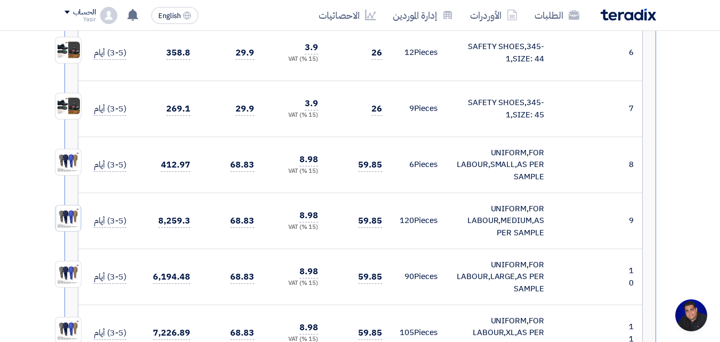
click at [65, 214] on img at bounding box center [68, 218] width 26 height 30
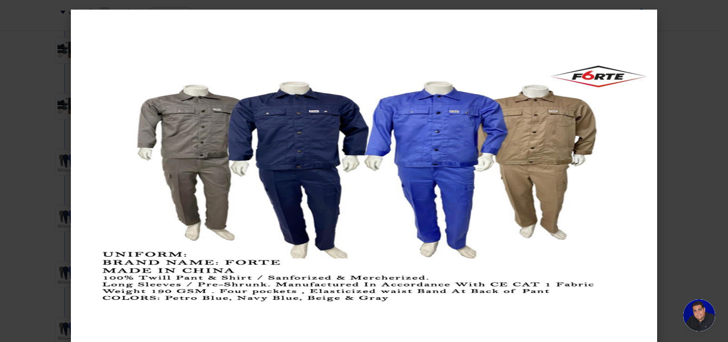
click at [59, 90] on modal-container at bounding box center [364, 171] width 728 height 342
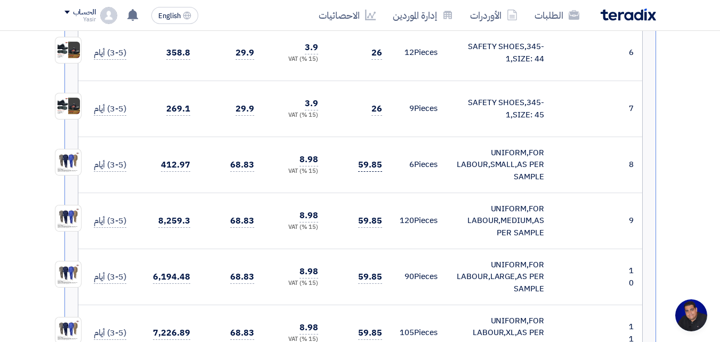
click at [369, 165] on span "59.85" at bounding box center [370, 164] width 24 height 13
click at [379, 167] on span "59.85" at bounding box center [370, 164] width 24 height 13
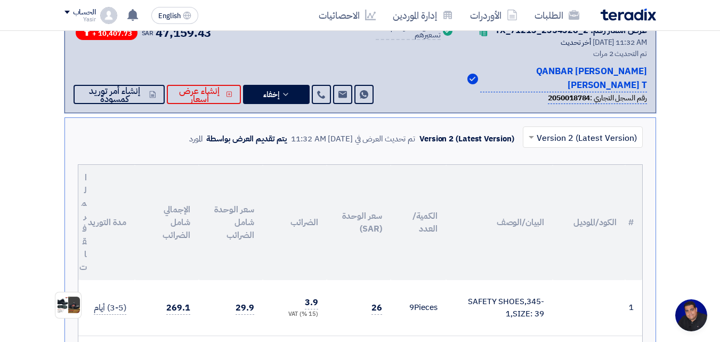
scroll to position [160, 0]
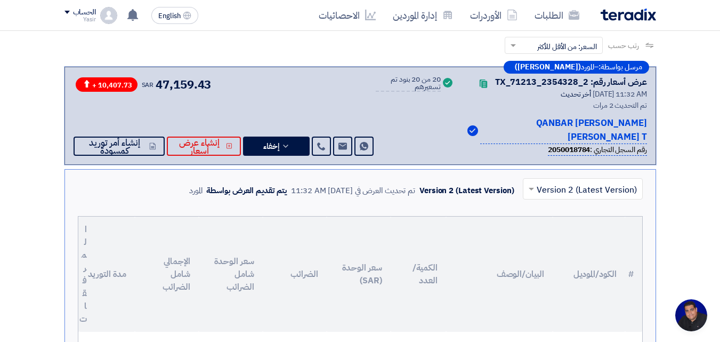
click at [549, 192] on input "text" at bounding box center [589, 190] width 99 height 18
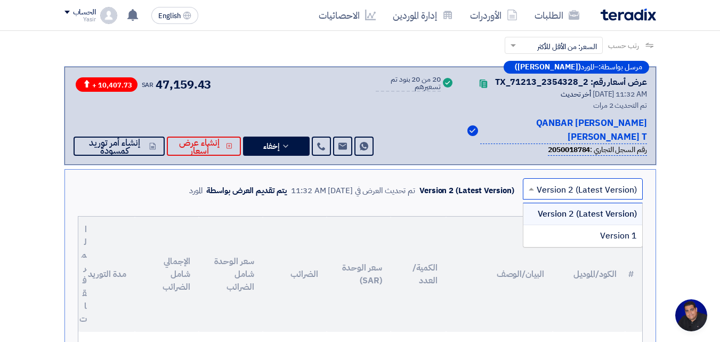
drag, startPoint x: 457, startPoint y: 212, endPoint x: 438, endPoint y: 207, distance: 19.7
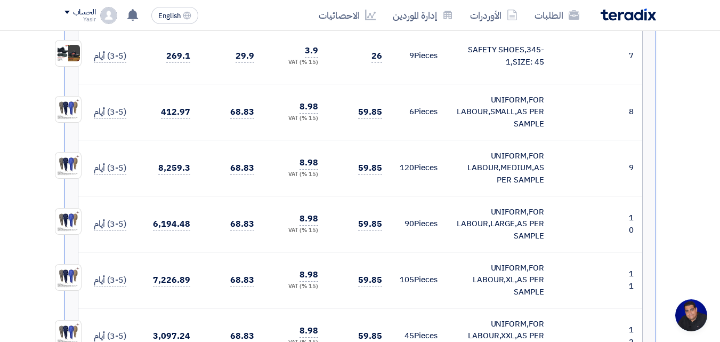
scroll to position [853, 0]
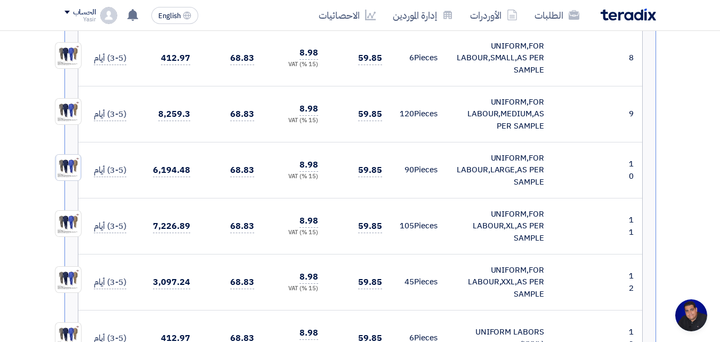
click at [71, 165] on img at bounding box center [68, 167] width 26 height 30
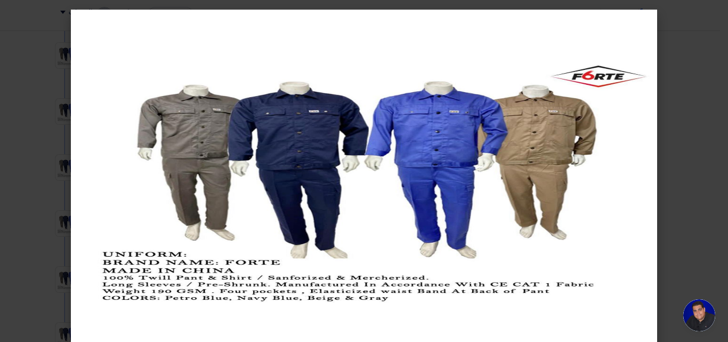
click at [48, 127] on modal-container at bounding box center [364, 171] width 728 height 342
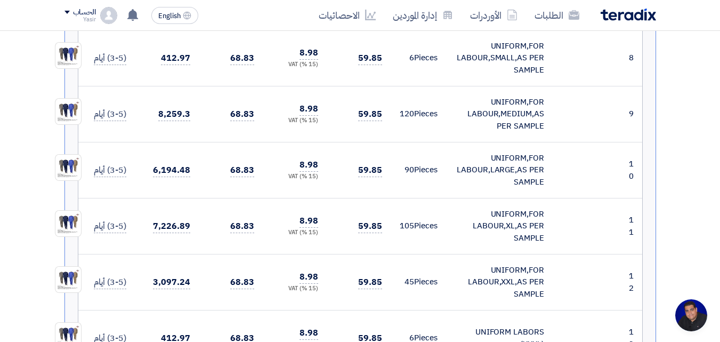
drag, startPoint x: 370, startPoint y: 172, endPoint x: 374, endPoint y: 158, distance: 14.5
click at [404, 163] on tr "10 UNIFORM,FOR LABOUR,LARGE,AS PER SAMPLE 90" at bounding box center [360, 170] width 564 height 56
click at [371, 156] on td "59.85" at bounding box center [359, 170] width 64 height 56
click at [388, 144] on td "59.85" at bounding box center [359, 170] width 64 height 56
click at [379, 170] on span "59.85" at bounding box center [370, 170] width 24 height 13
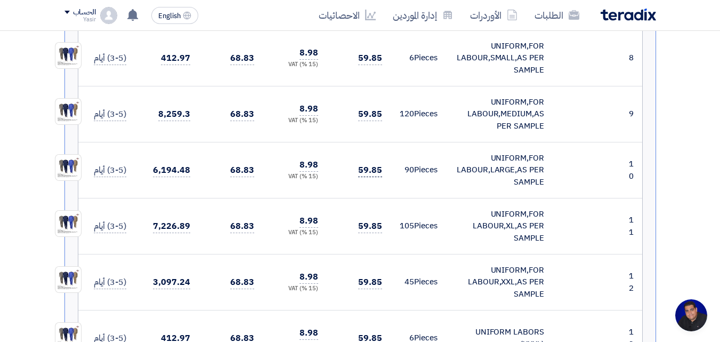
click at [372, 168] on span "59.85" at bounding box center [370, 170] width 24 height 13
click at [366, 170] on span "59.85" at bounding box center [370, 170] width 24 height 13
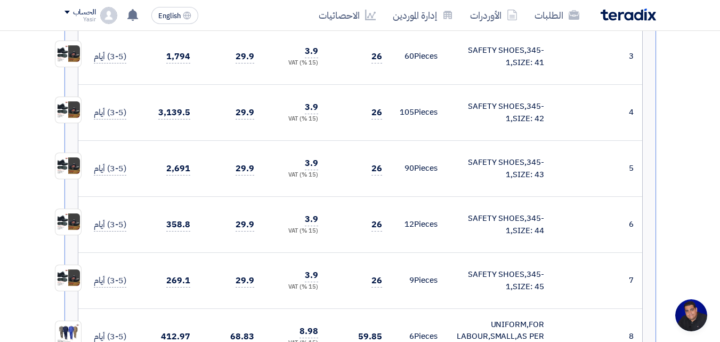
scroll to position [586, 0]
